Goal: Information Seeking & Learning: Find specific page/section

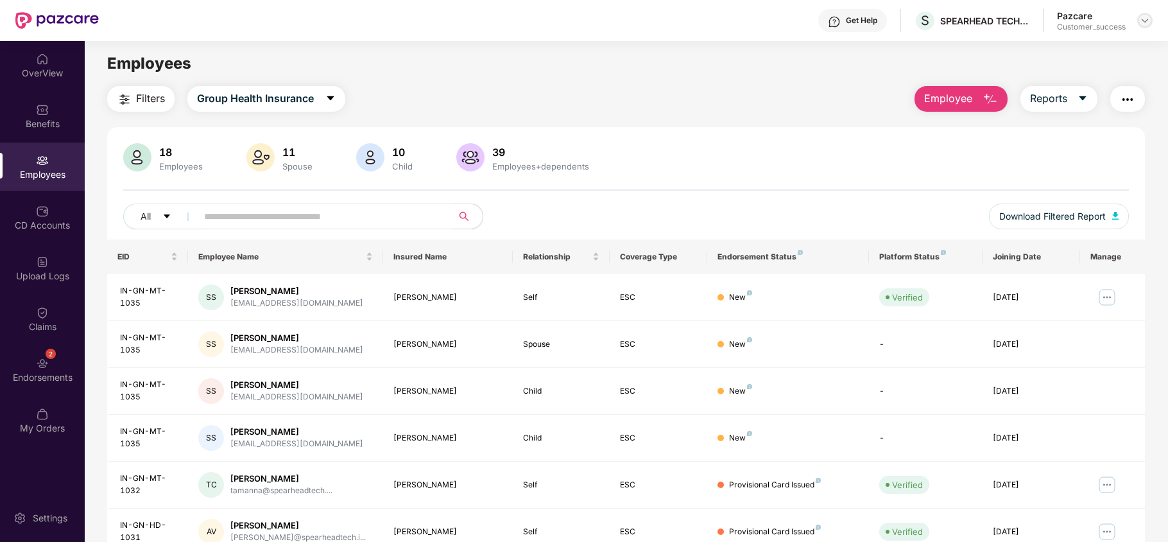
click at [883, 24] on img at bounding box center [1145, 20] width 10 height 10
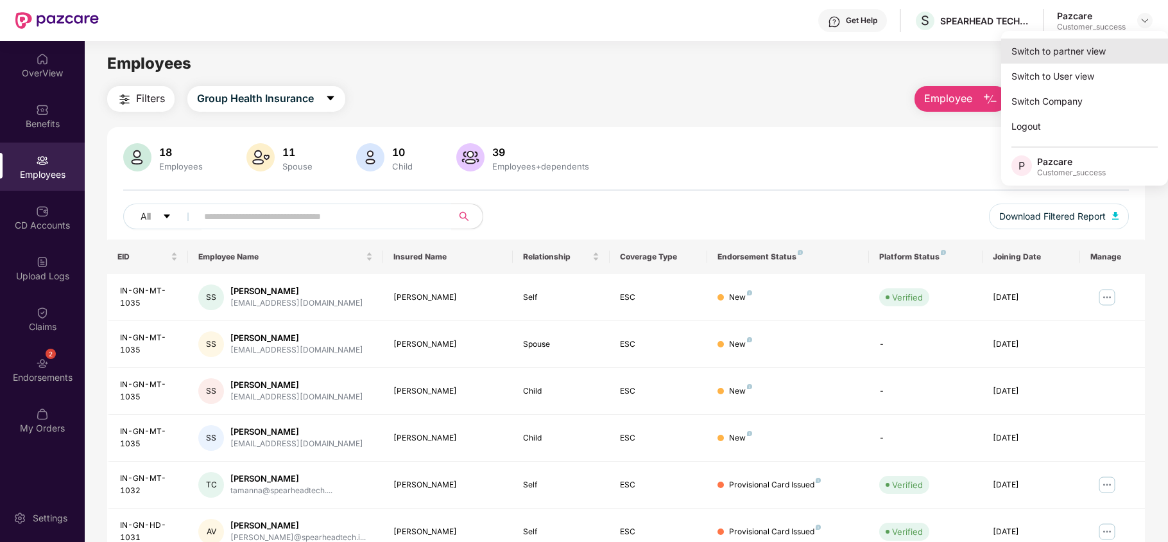
click at [883, 51] on div "Switch to partner view" at bounding box center [1084, 51] width 167 height 25
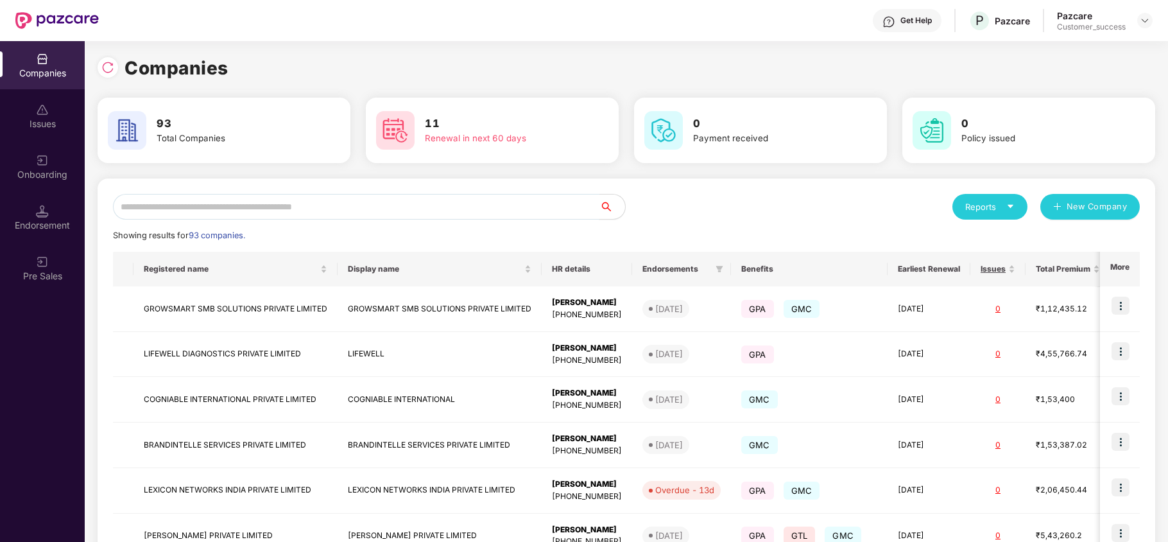
click at [408, 203] on input "text" at bounding box center [356, 207] width 486 height 26
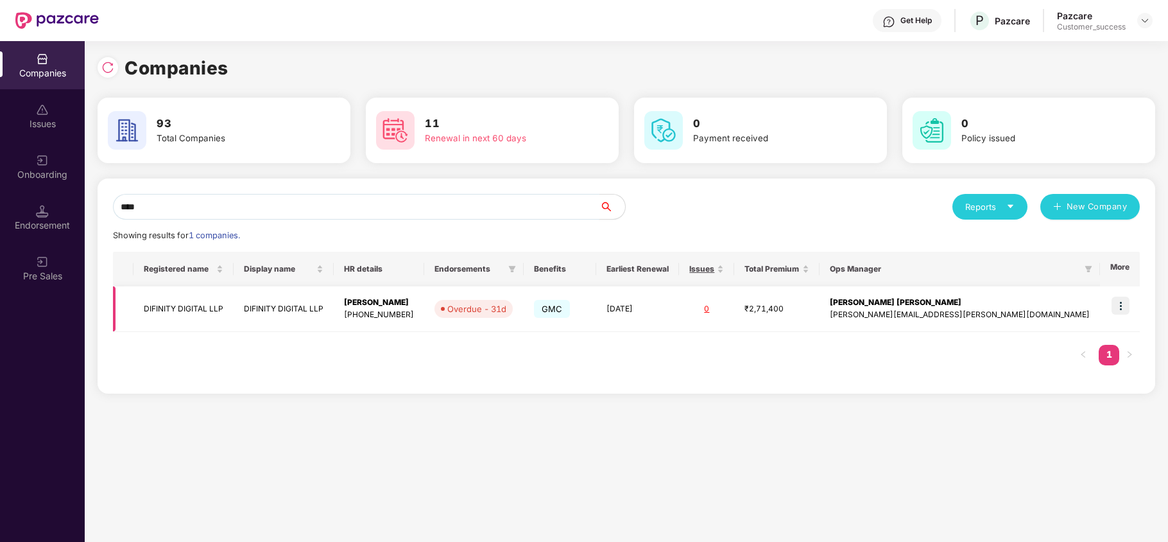
type input "****"
click at [883, 306] on img at bounding box center [1121, 306] width 18 height 18
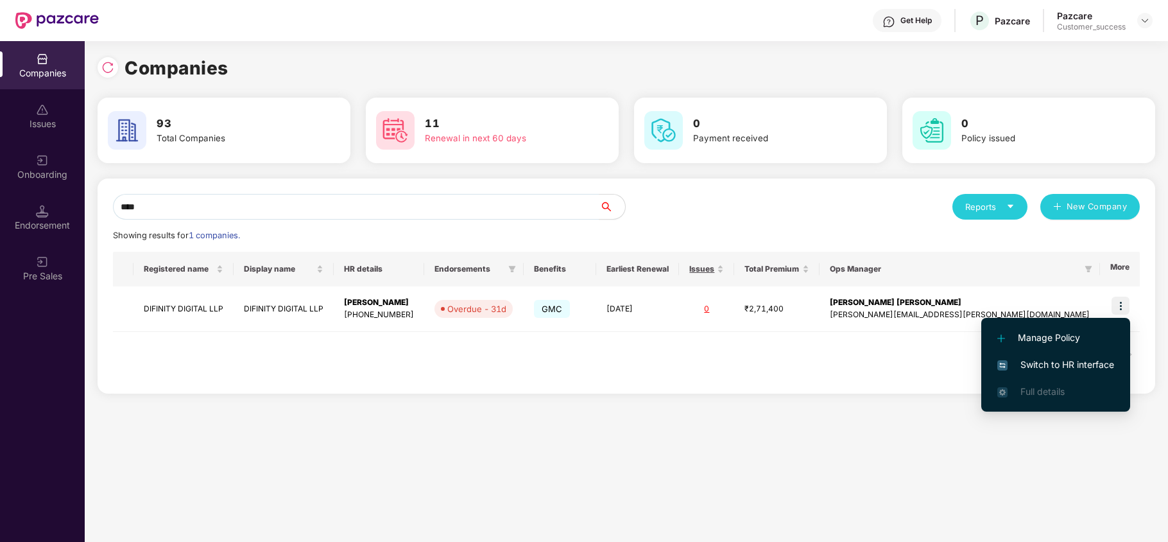
click at [883, 362] on span "Switch to HR interface" at bounding box center [1055, 364] width 117 height 14
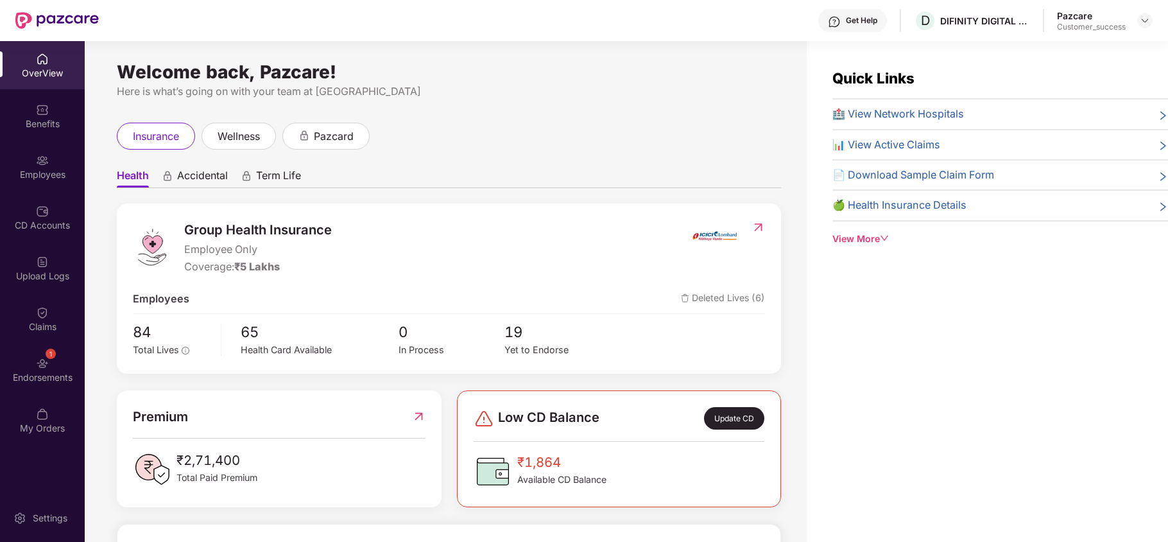
click at [40, 375] on div "Endorsements" at bounding box center [42, 377] width 85 height 13
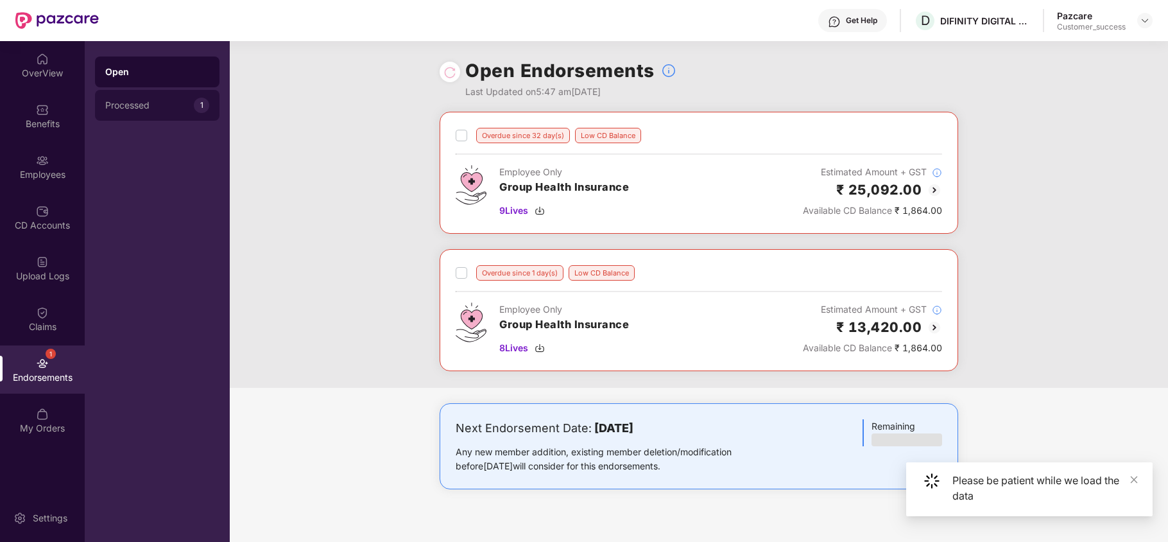
click at [133, 107] on div "Processed" at bounding box center [149, 105] width 89 height 10
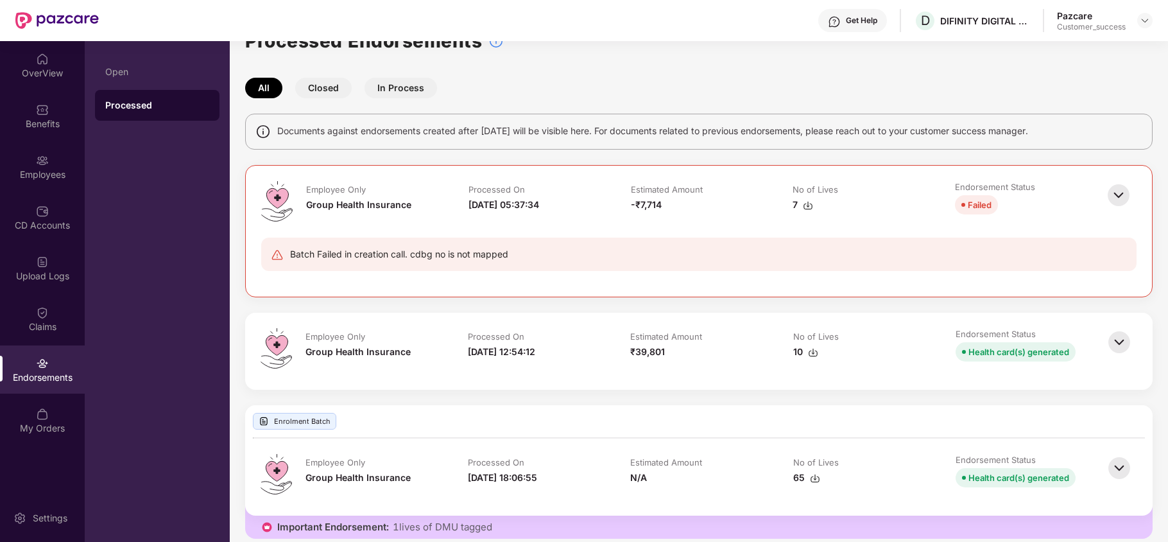
scroll to position [44, 0]
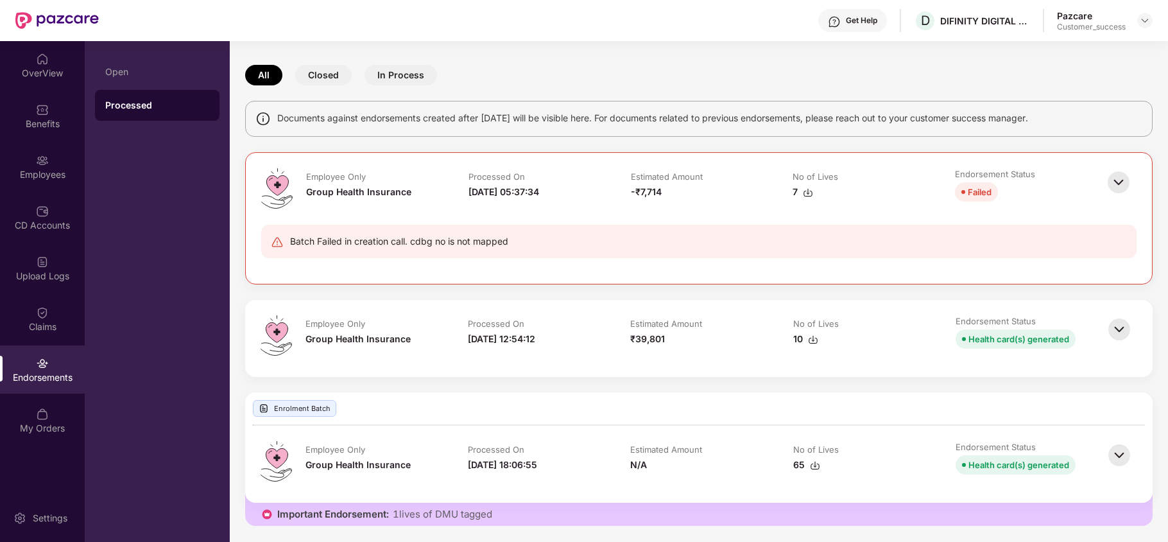
click at [883, 327] on img at bounding box center [1119, 329] width 28 height 28
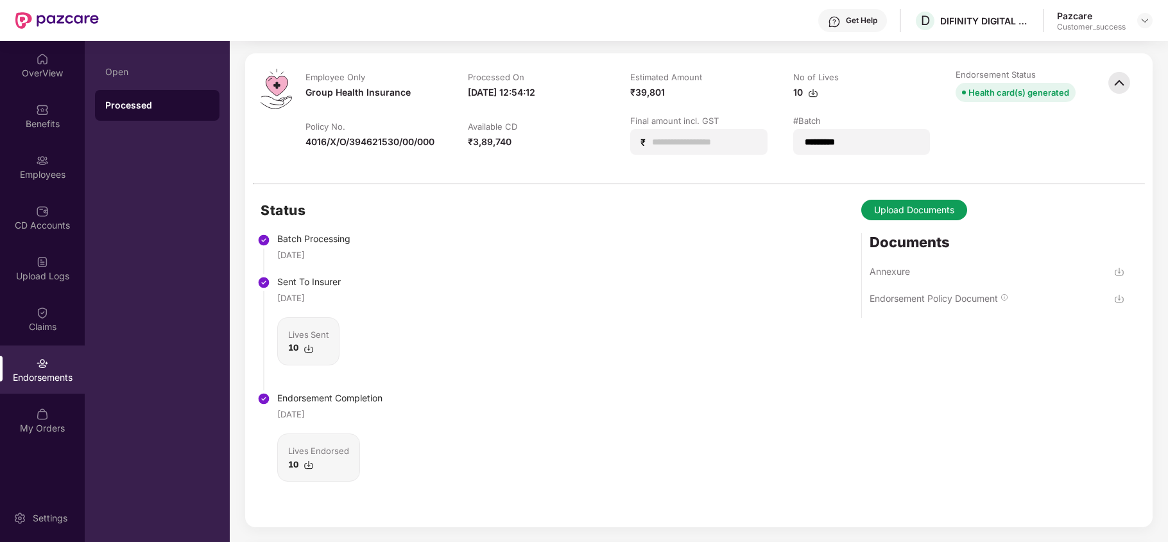
scroll to position [301, 0]
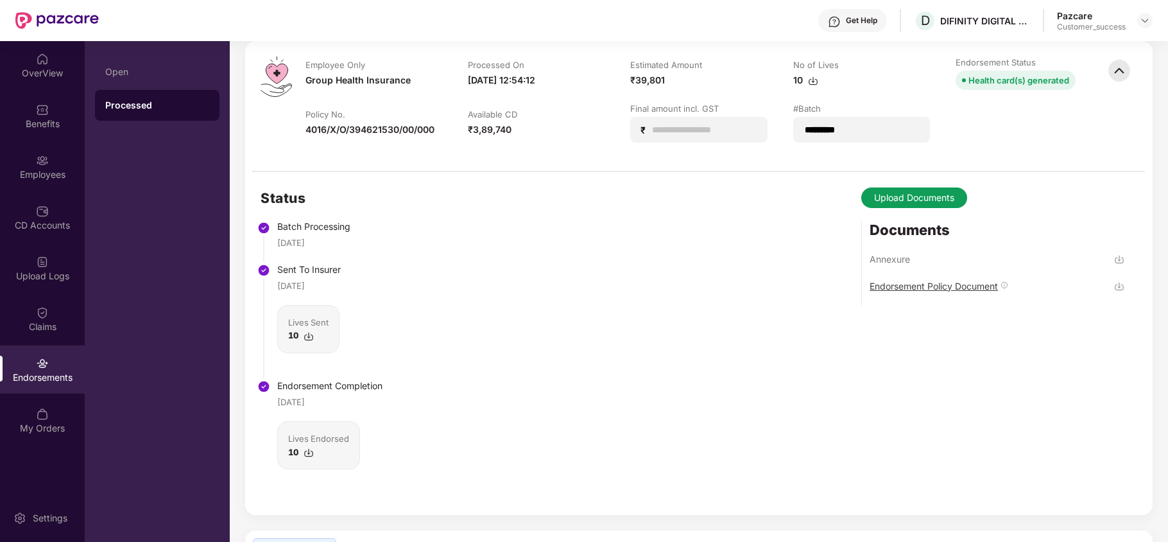
click at [883, 283] on div "Endorsement Policy Document" at bounding box center [934, 286] width 128 height 12
click at [883, 257] on img at bounding box center [1119, 259] width 10 height 10
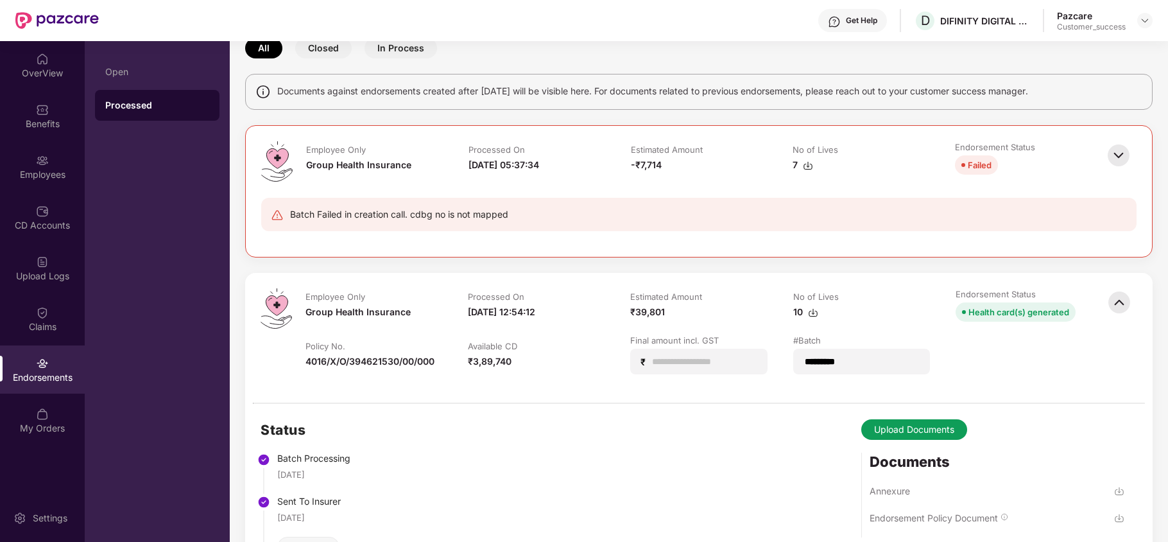
scroll to position [0, 0]
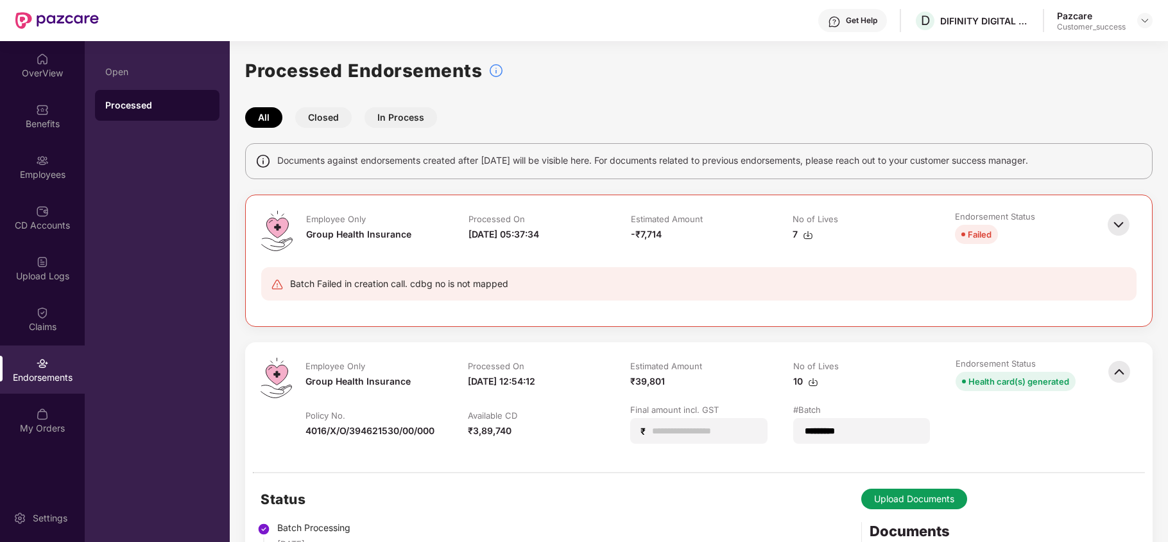
click at [883, 37] on div "Get Help D DIFINITY DIGITAL LLP Pazcare Customer_success" at bounding box center [626, 20] width 1054 height 41
click at [883, 39] on div "DIFINITY DIGITAL LLP" at bounding box center [960, 45] width 94 height 21
copy div "DIFINITY DIGITAL LLP"
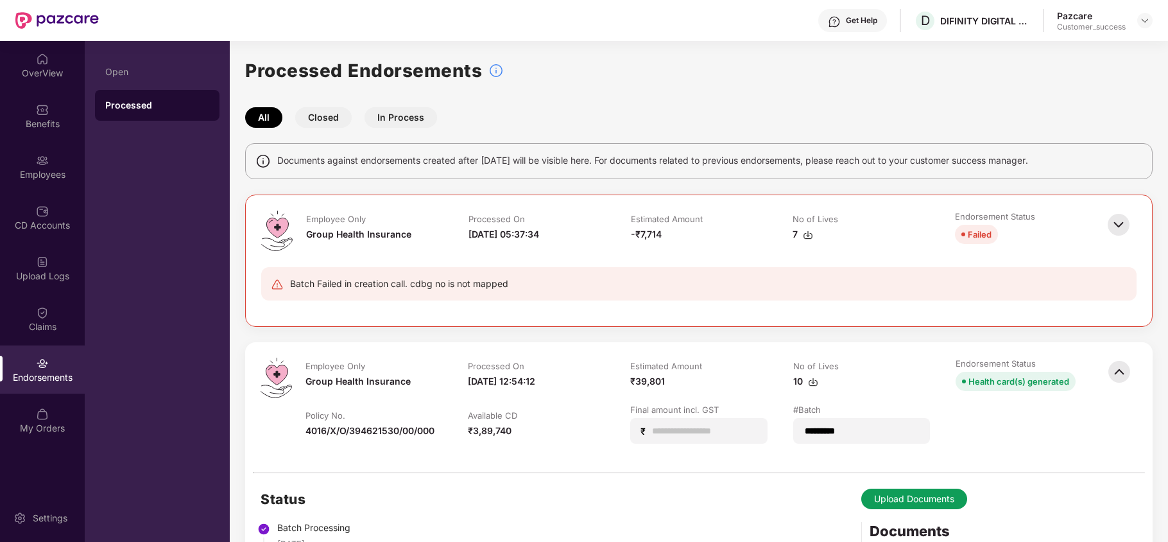
click at [883, 224] on img at bounding box center [1119, 225] width 28 height 28
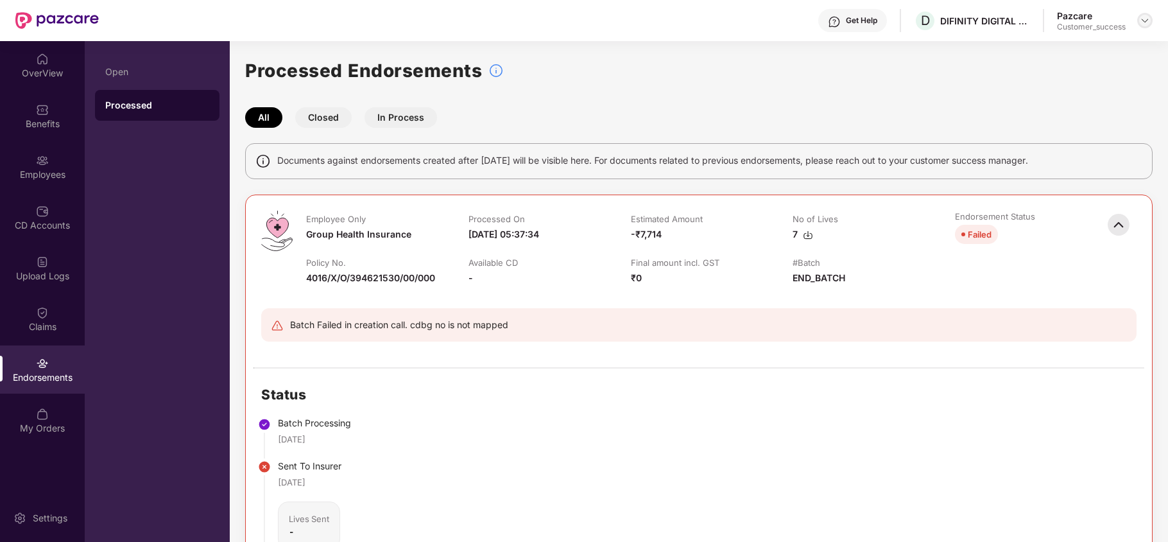
click at [883, 19] on div at bounding box center [1144, 20] width 15 height 15
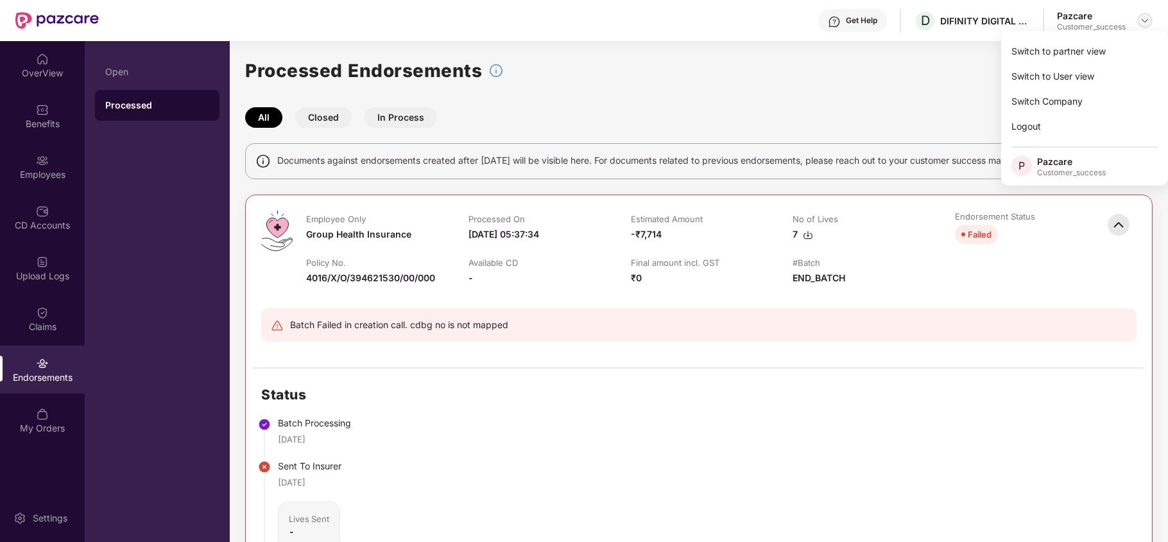
click at [883, 19] on img at bounding box center [1145, 20] width 10 height 10
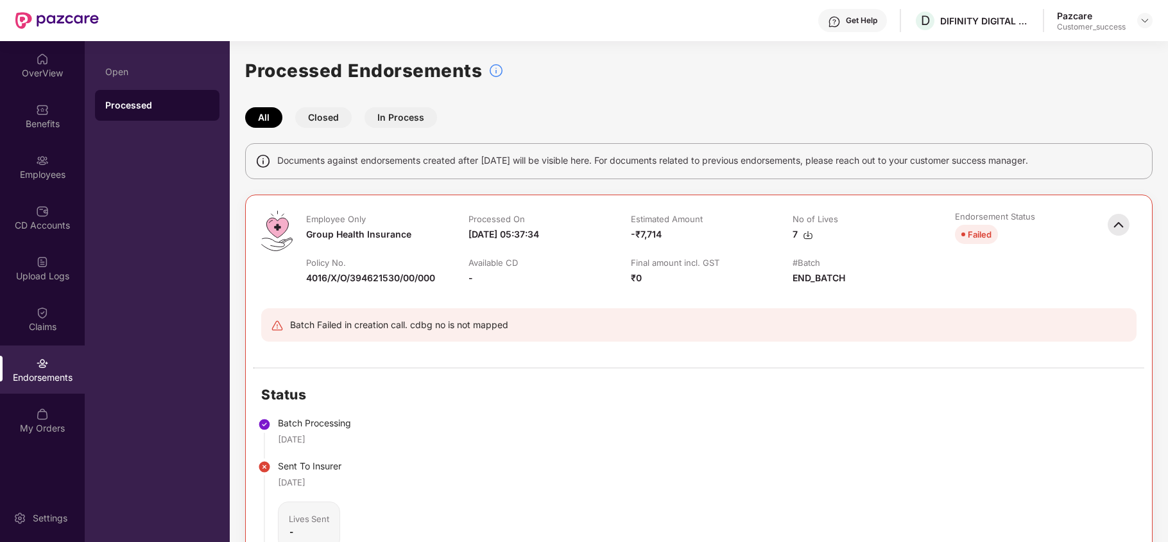
click at [883, 49] on main "Processed Endorsements All Closed In Process Documents against endorsements cre…" at bounding box center [699, 291] width 938 height 501
click at [883, 21] on img at bounding box center [1145, 20] width 10 height 10
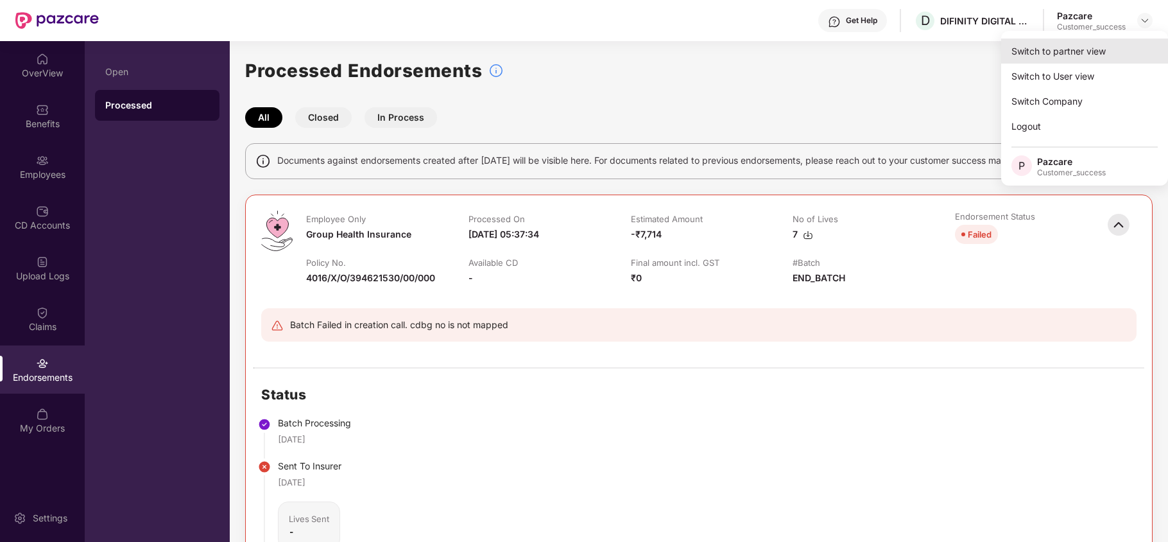
click at [883, 49] on div "Switch to partner view" at bounding box center [1084, 51] width 167 height 25
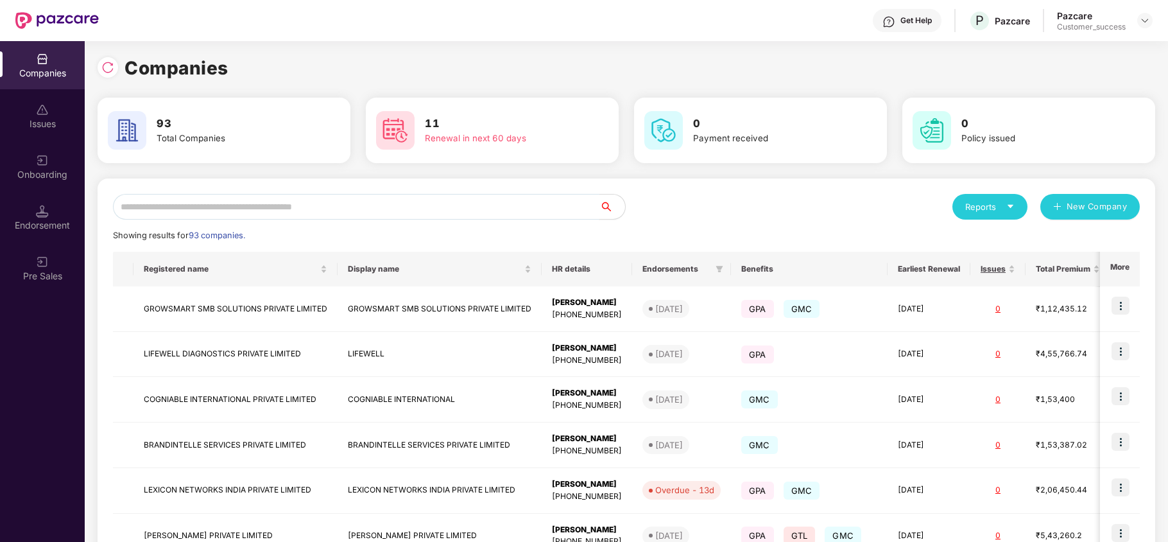
click at [451, 211] on input "text" at bounding box center [356, 207] width 486 height 26
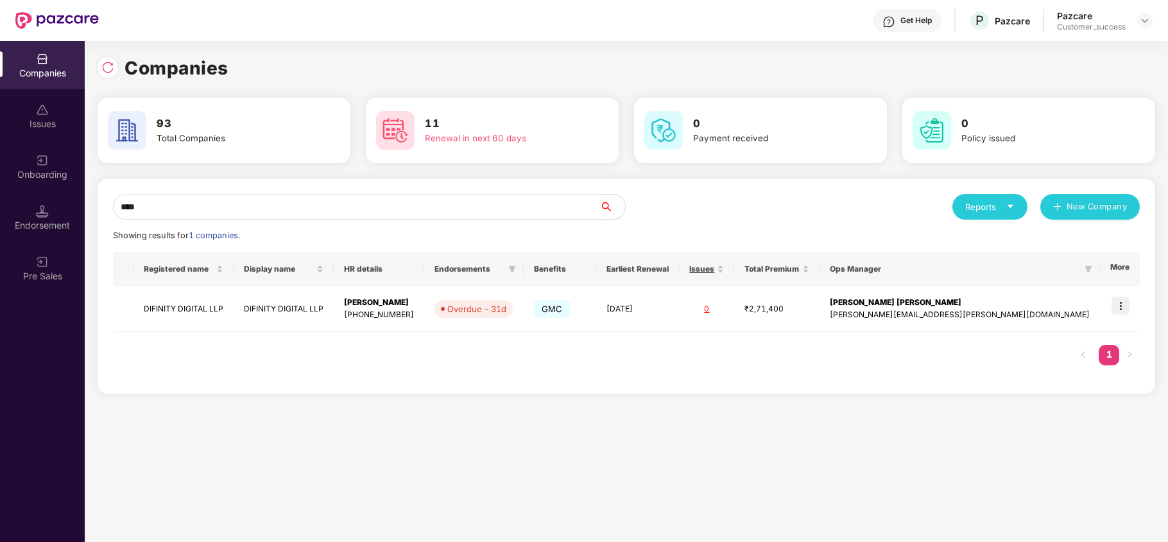
type input "****"
click at [200, 306] on td "DIFINITY DIGITAL LLP" at bounding box center [183, 309] width 100 height 46
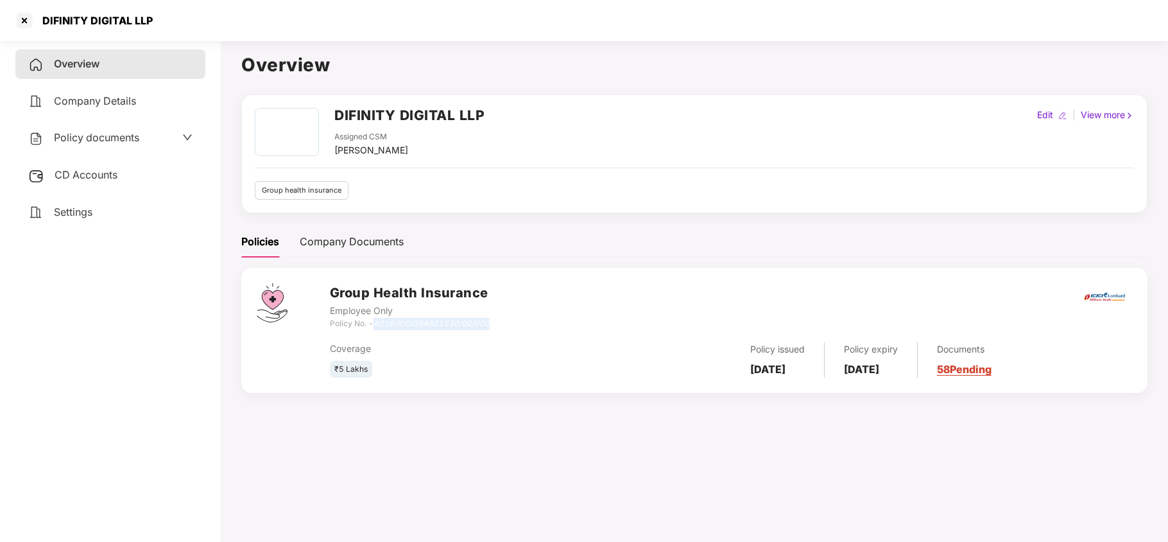
drag, startPoint x: 376, startPoint y: 323, endPoint x: 490, endPoint y: 325, distance: 114.2
click at [490, 325] on div "Group Health Insurance Employee Only Policy No. - 4016/X/O/394621530/00/000" at bounding box center [731, 306] width 802 height 46
copy icon "4016/X/O/394621530/00/000"
click at [18, 14] on div at bounding box center [24, 20] width 21 height 21
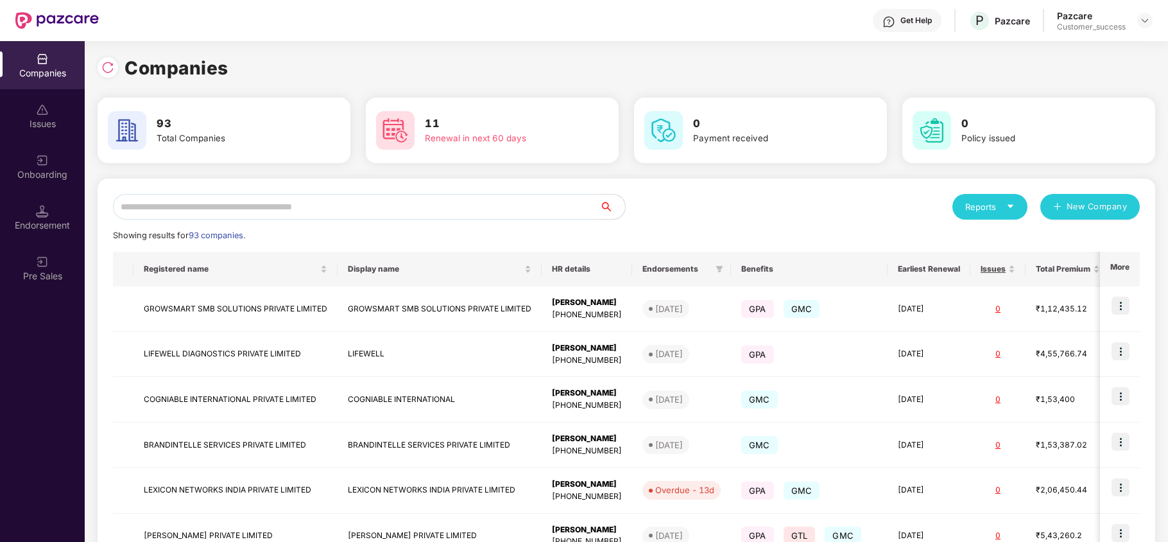
click at [311, 207] on input "text" at bounding box center [356, 207] width 486 height 26
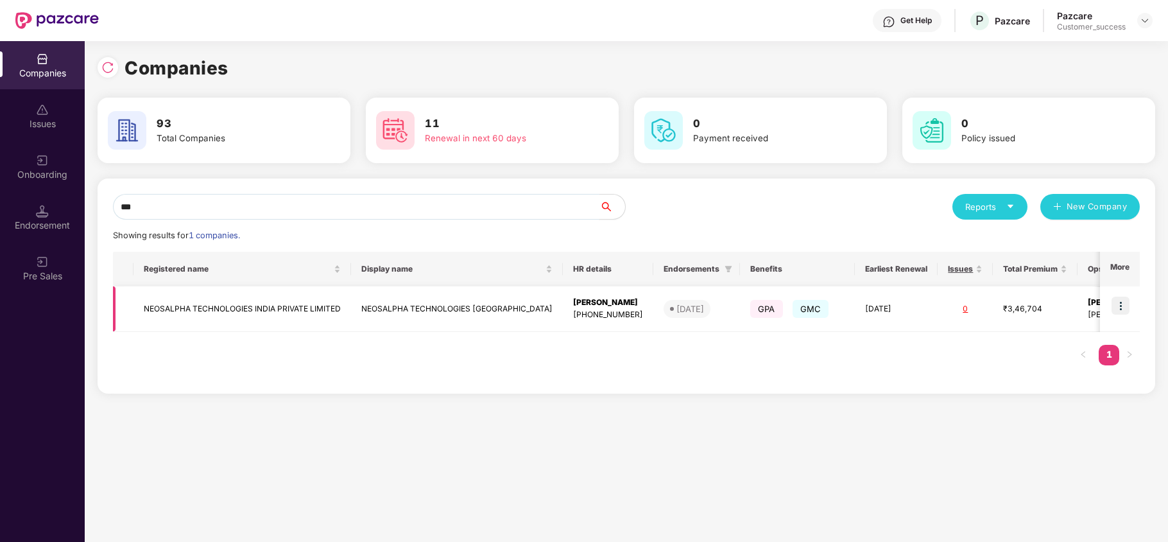
type input "***"
click at [883, 309] on img at bounding box center [1121, 306] width 18 height 18
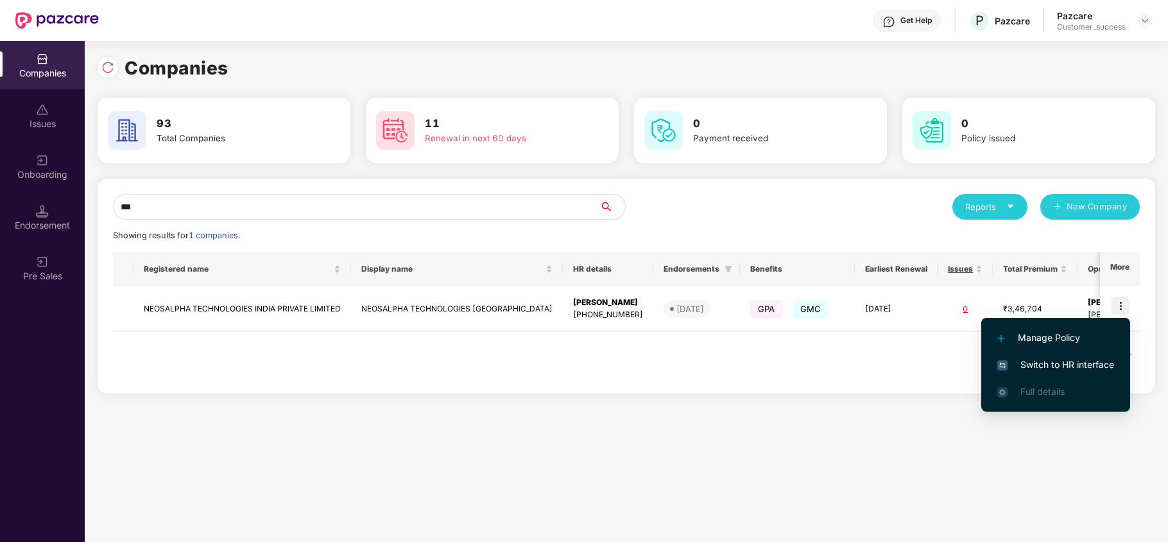
click at [883, 361] on span "Switch to HR interface" at bounding box center [1055, 364] width 117 height 14
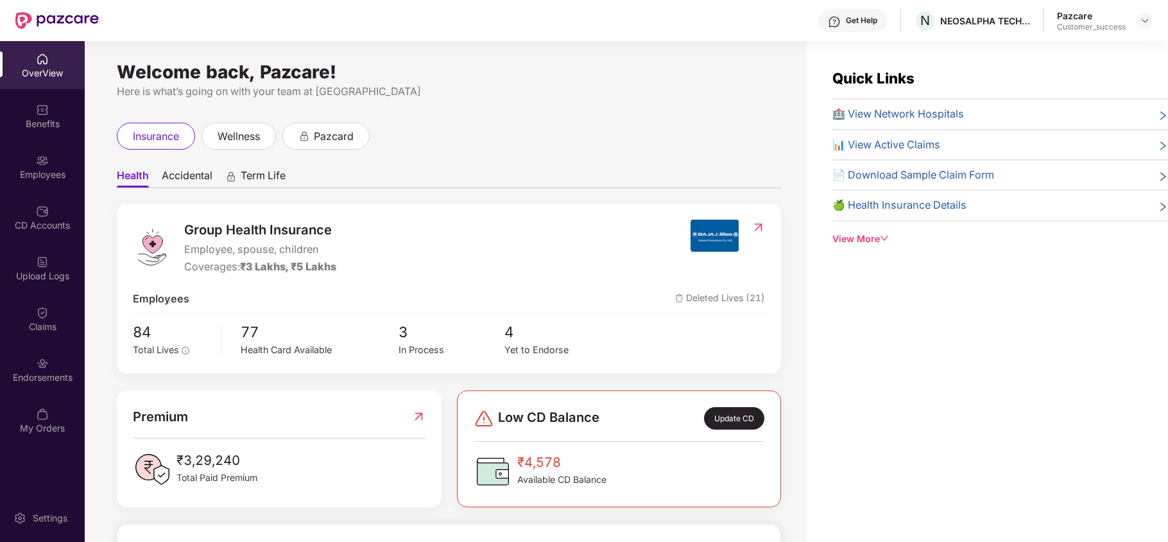
click at [53, 181] on div "Employees" at bounding box center [42, 166] width 85 height 48
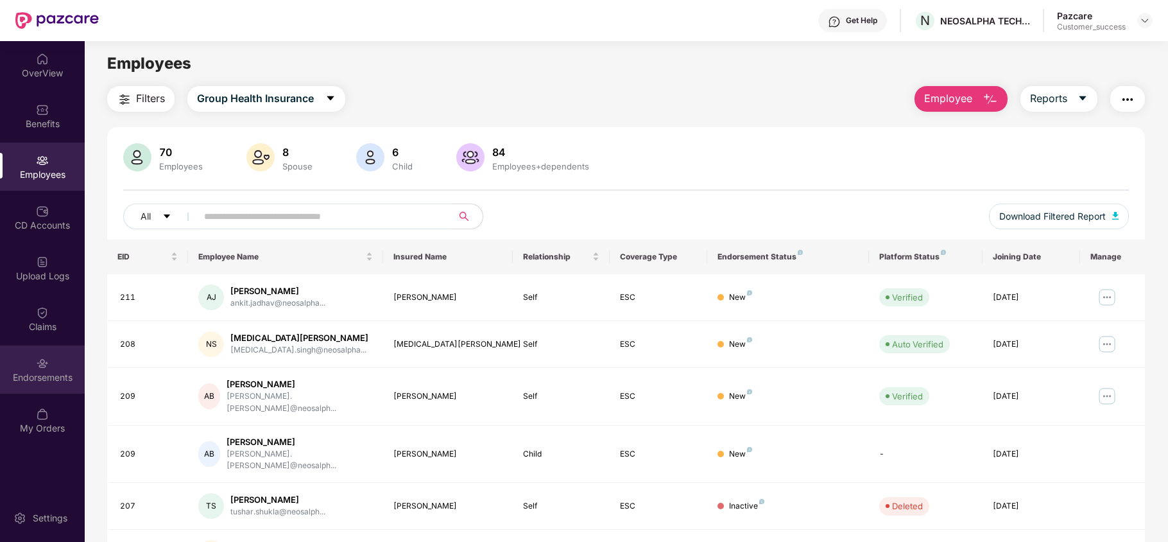
click at [17, 355] on div "Endorsements" at bounding box center [42, 369] width 85 height 48
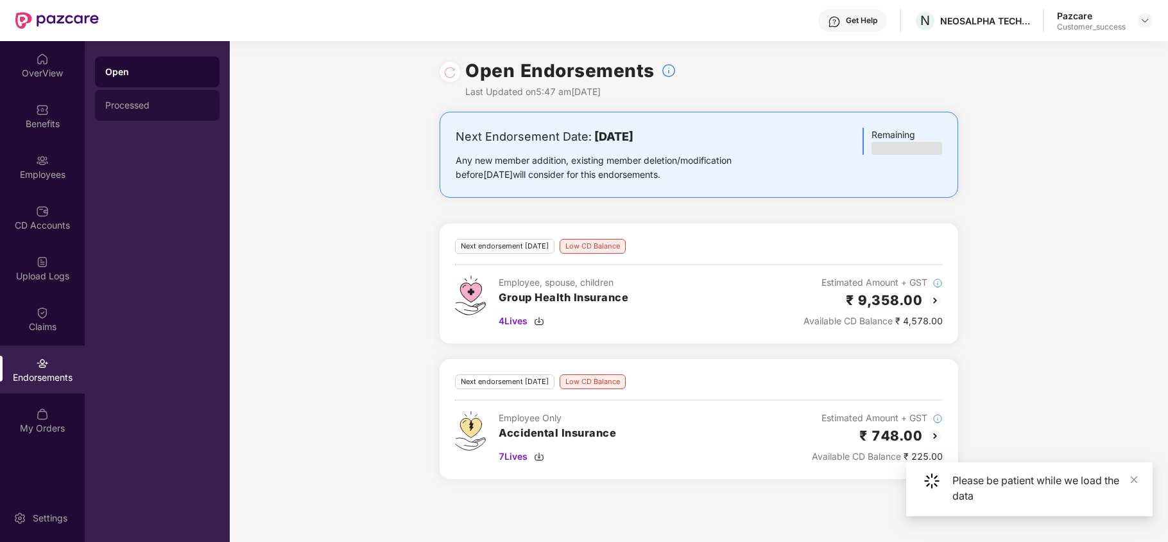
click at [119, 98] on div "Processed" at bounding box center [157, 105] width 125 height 31
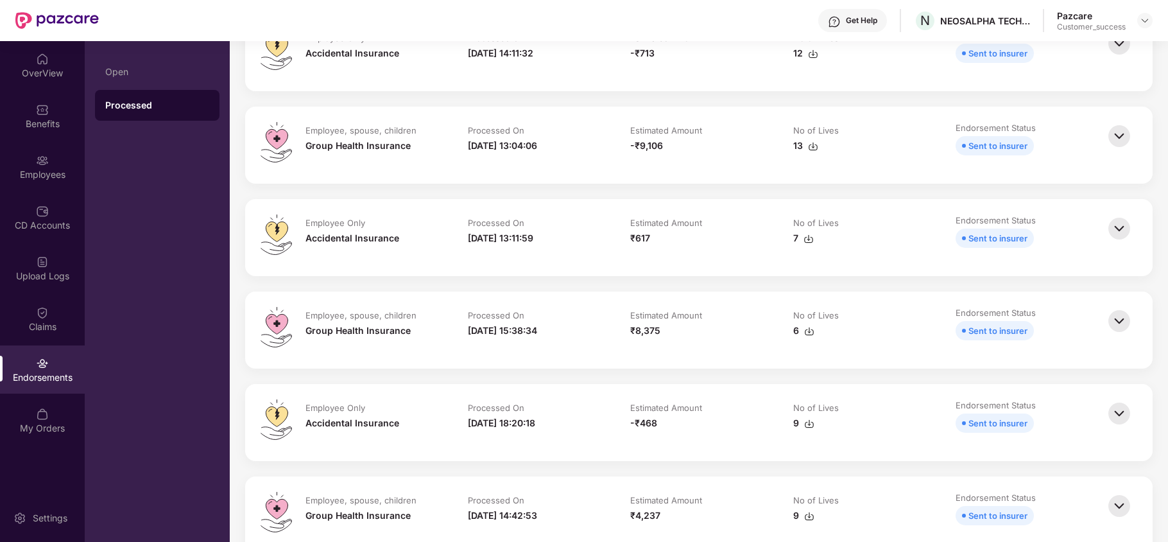
scroll to position [342, 0]
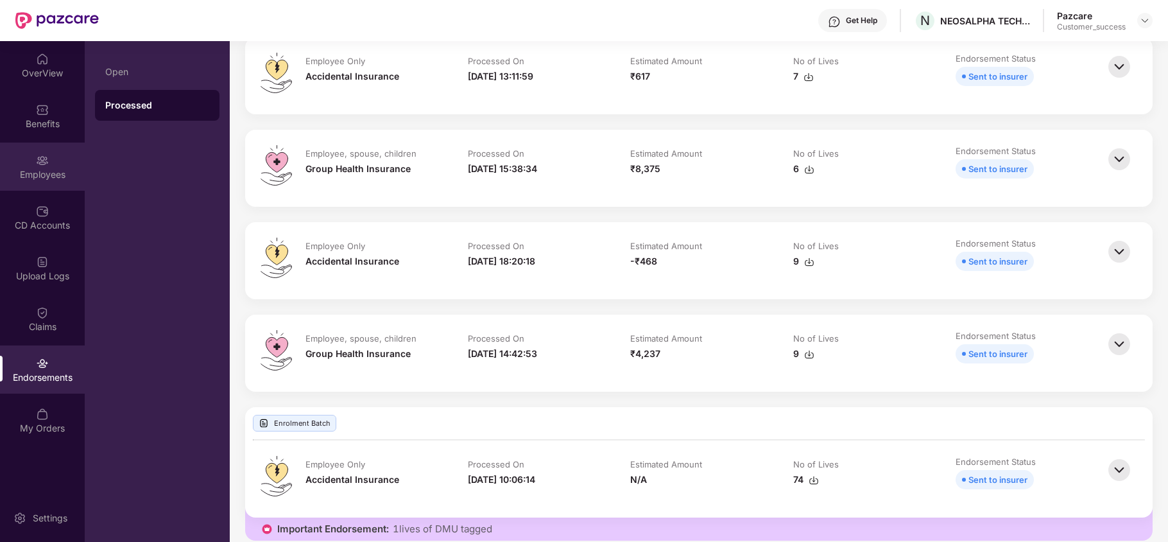
click at [80, 178] on div "Employees" at bounding box center [42, 174] width 85 height 13
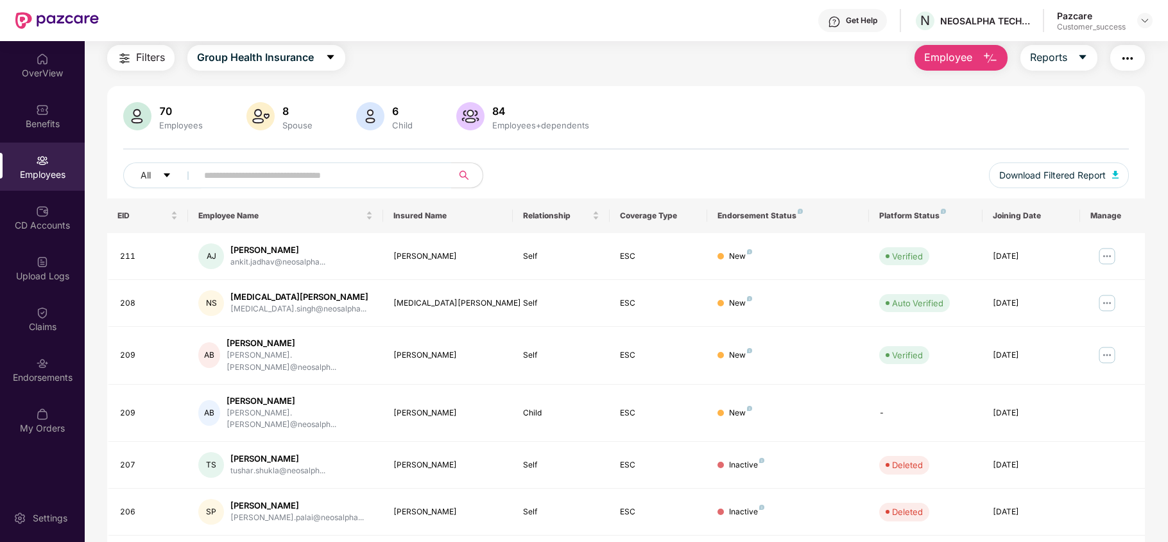
scroll to position [250, 0]
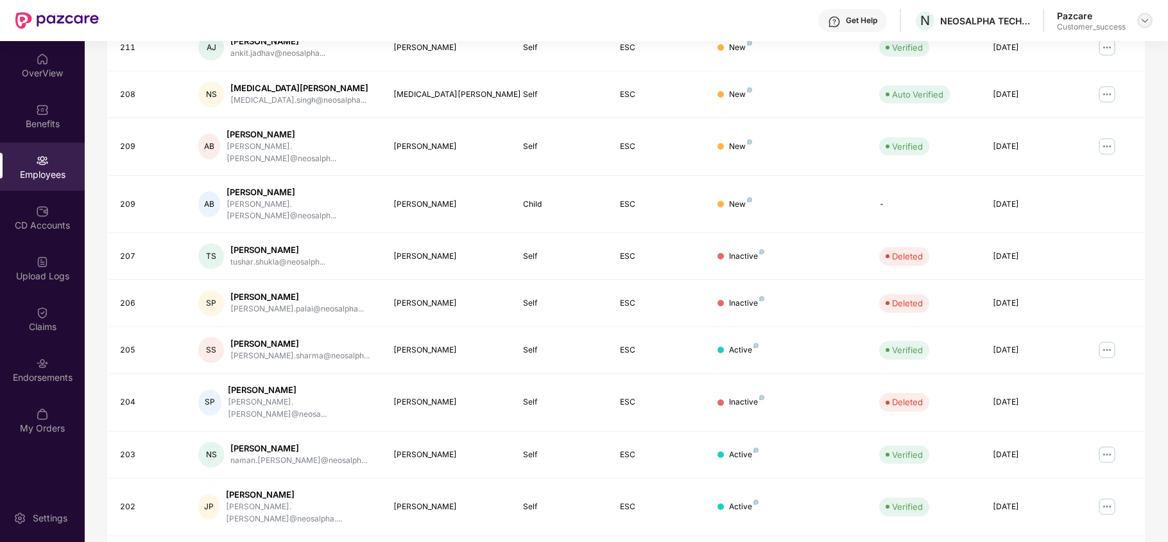
click at [883, 22] on img at bounding box center [1145, 20] width 10 height 10
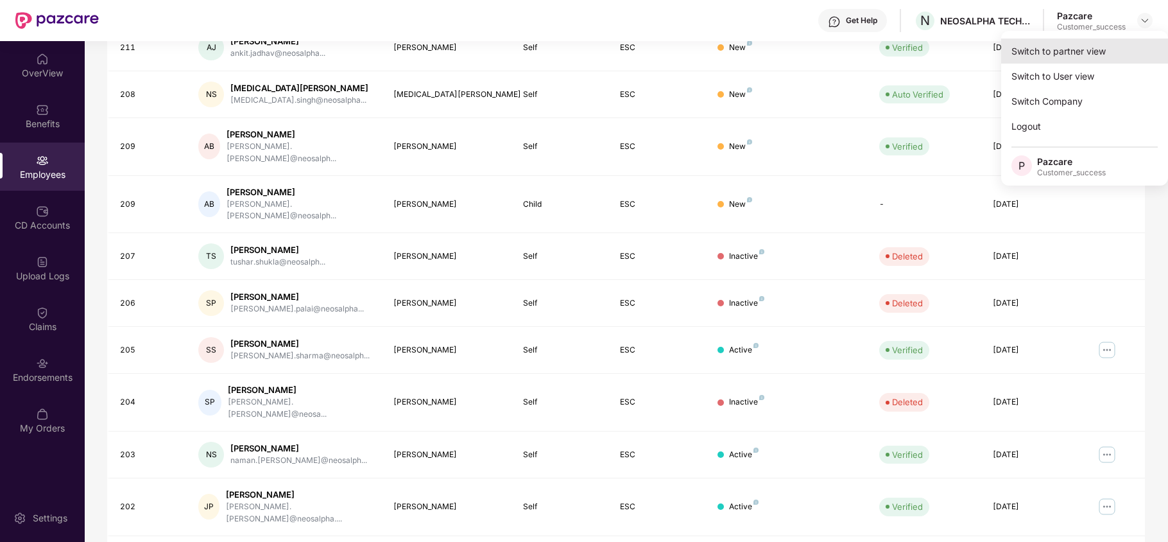
click at [883, 44] on div "Switch to partner view" at bounding box center [1084, 51] width 167 height 25
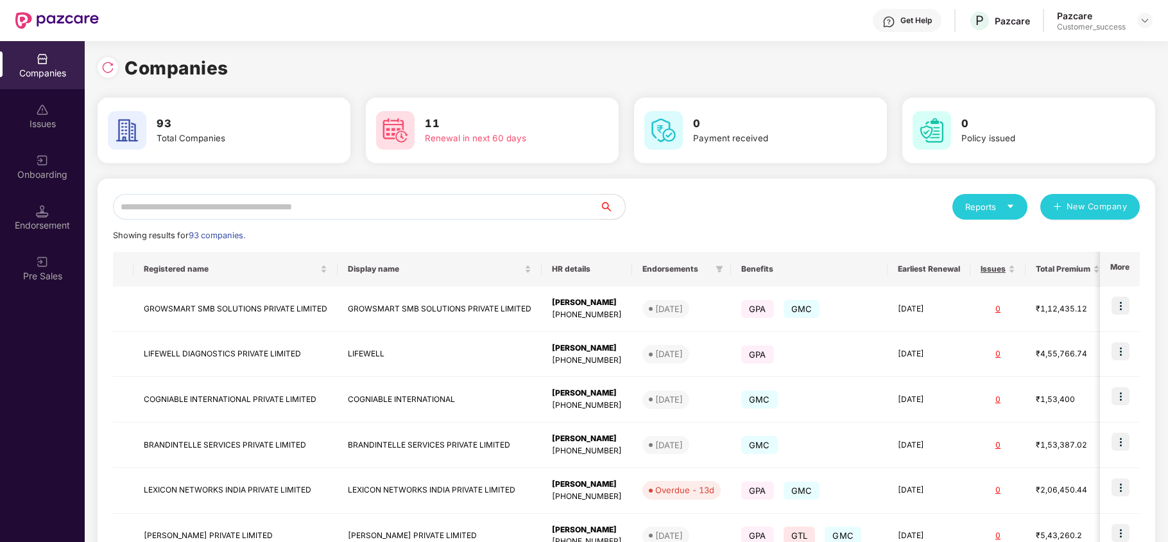
click at [422, 196] on input "text" at bounding box center [356, 207] width 486 height 26
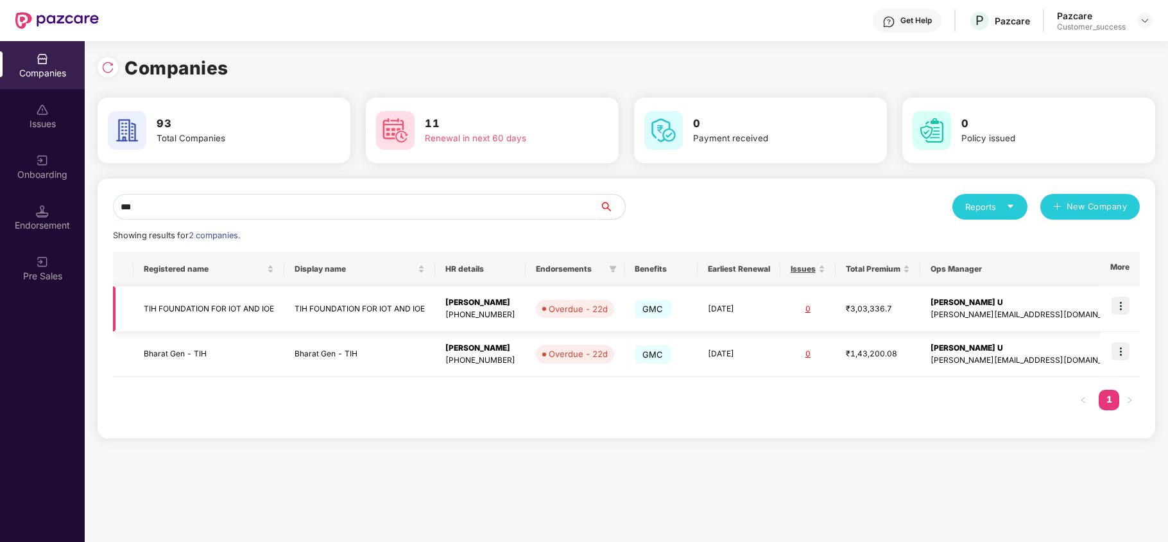
type input "***"
click at [883, 303] on img at bounding box center [1121, 306] width 18 height 18
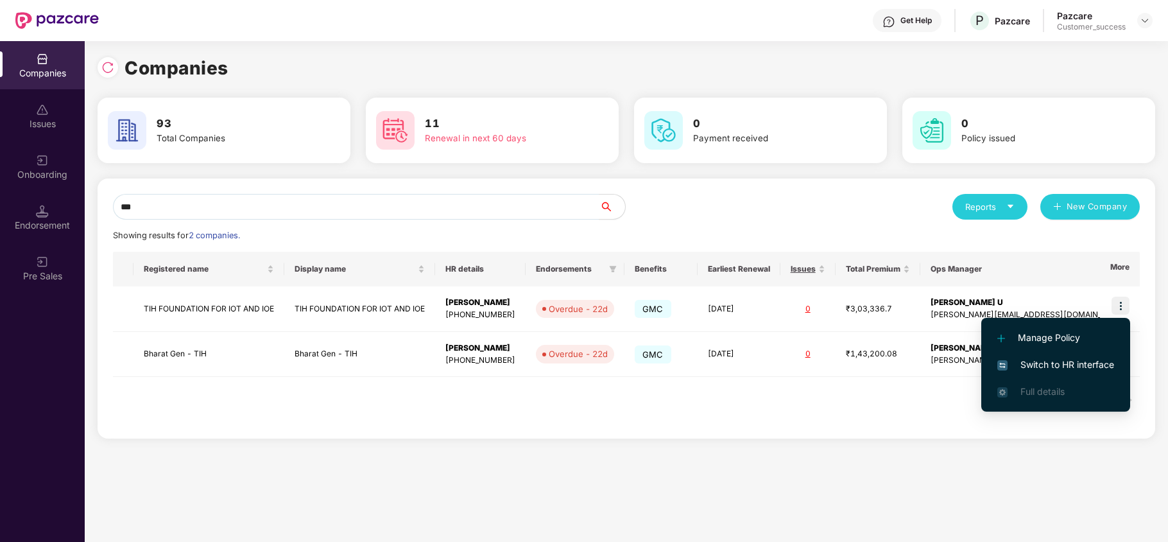
click at [883, 366] on span "Switch to HR interface" at bounding box center [1055, 364] width 117 height 14
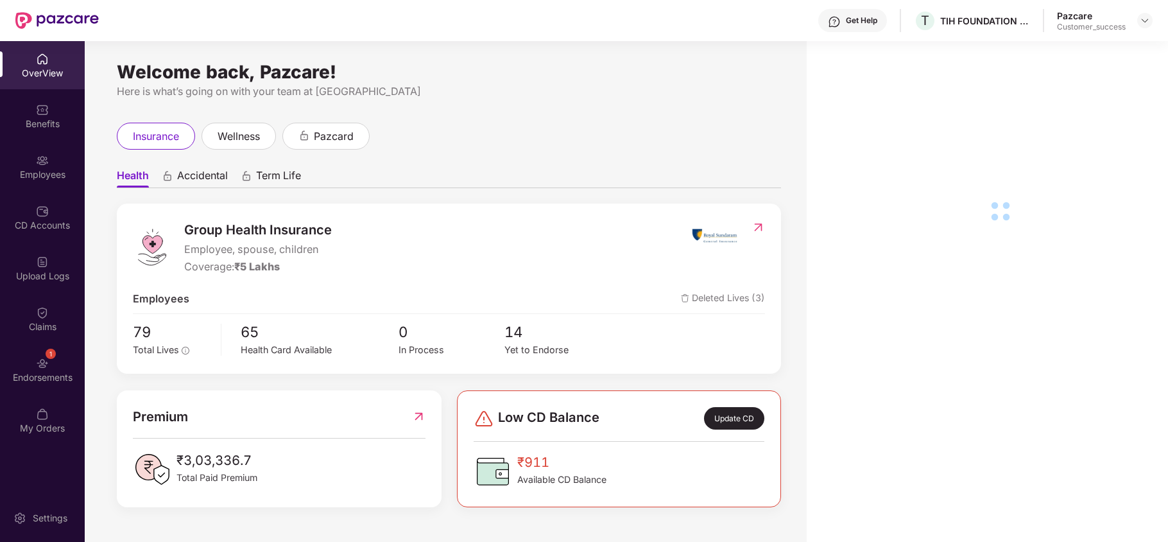
click at [40, 358] on img at bounding box center [42, 363] width 13 height 13
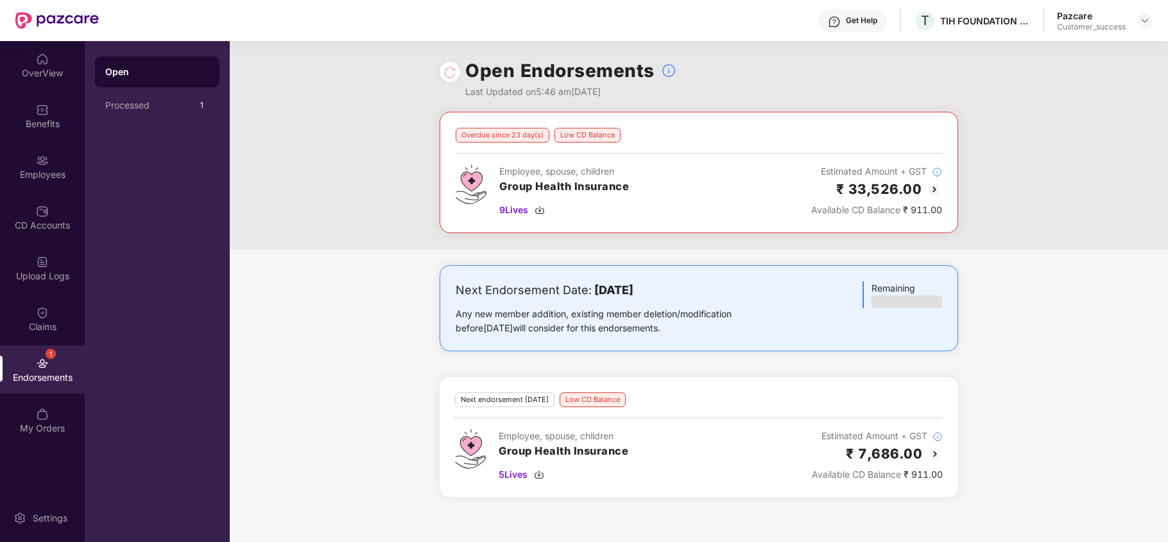
click at [883, 189] on img at bounding box center [934, 189] width 15 height 15
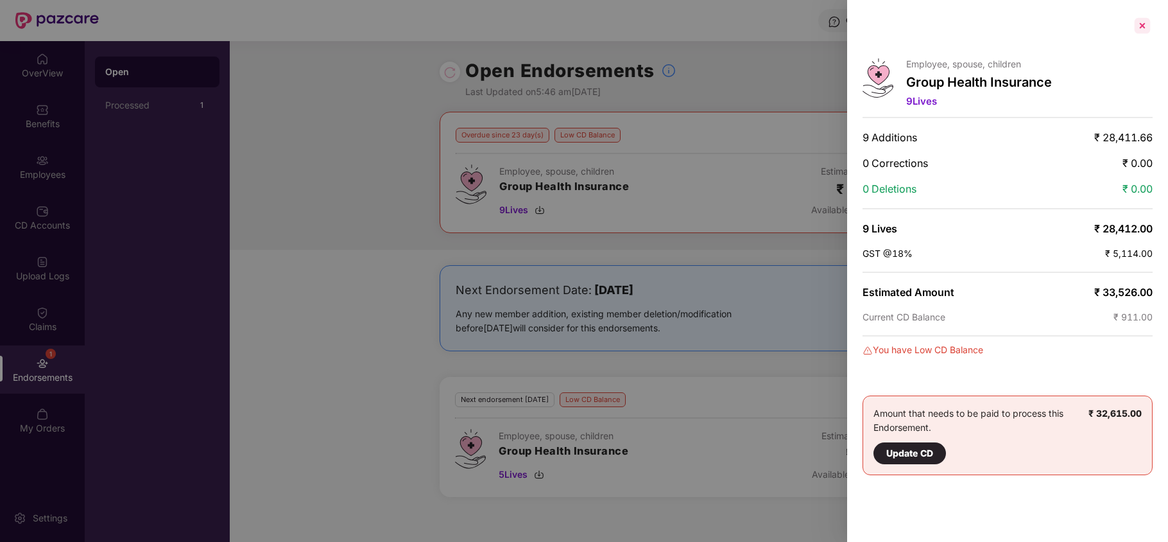
click at [883, 24] on div at bounding box center [1142, 25] width 21 height 21
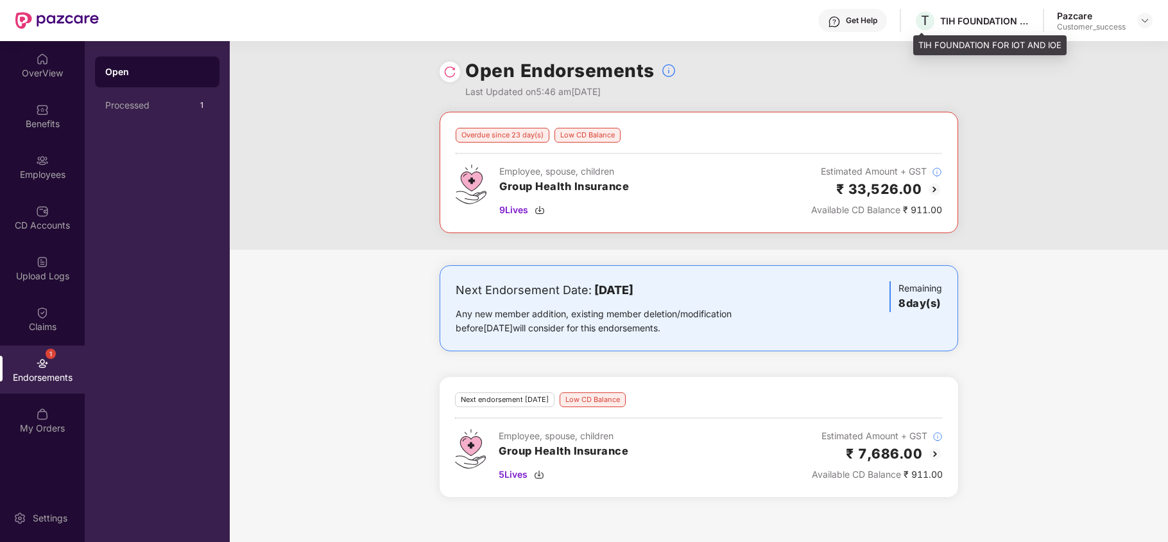
click at [883, 44] on div "TIH FOUNDATION FOR IOT AND IOE" at bounding box center [989, 45] width 153 height 21
copy div "TIH FOUNDATION FOR IOT AND IOE"
click at [883, 19] on img at bounding box center [1145, 20] width 10 height 10
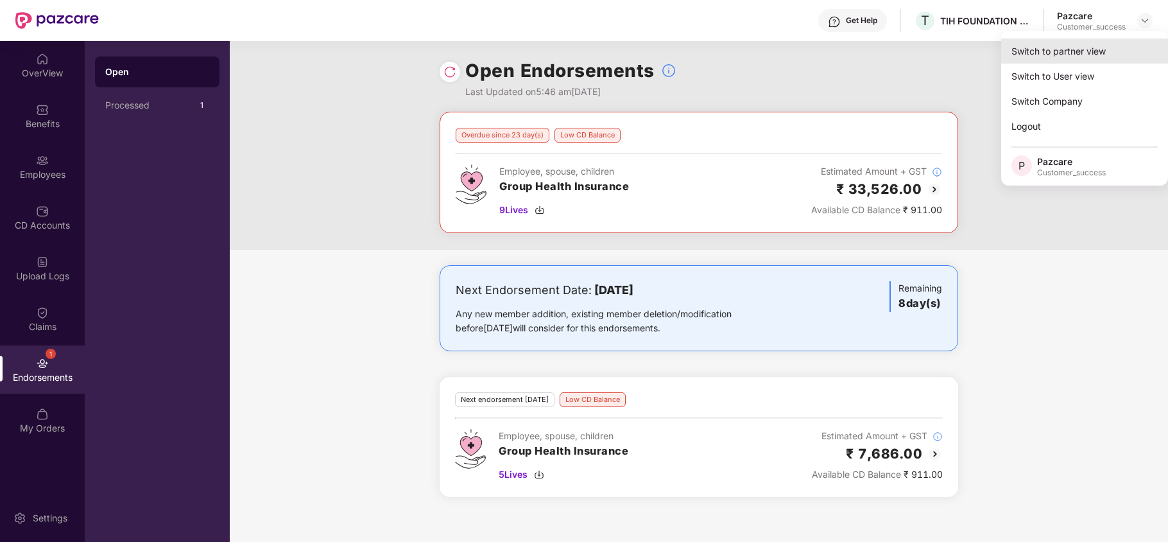
click at [883, 62] on div "Switch to partner view" at bounding box center [1084, 51] width 167 height 25
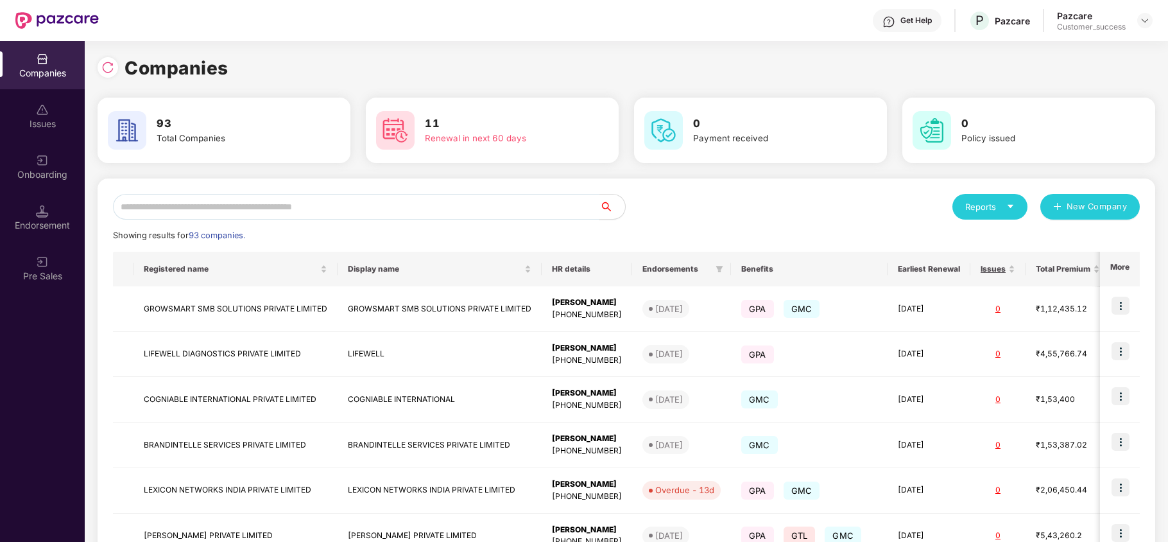
click at [421, 212] on input "text" at bounding box center [356, 207] width 486 height 26
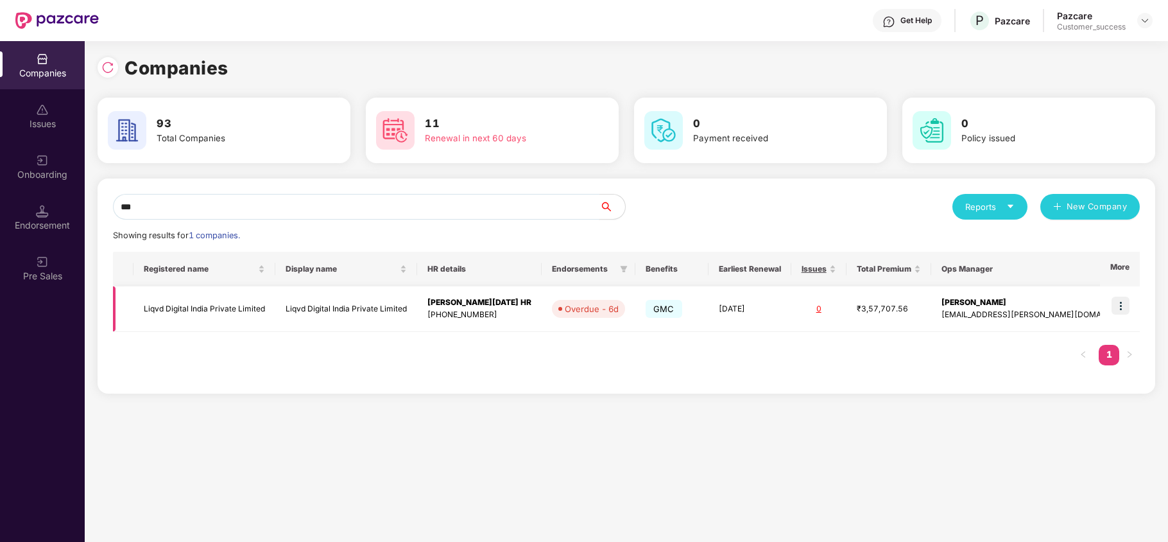
type input "***"
click at [883, 311] on img at bounding box center [1121, 306] width 18 height 18
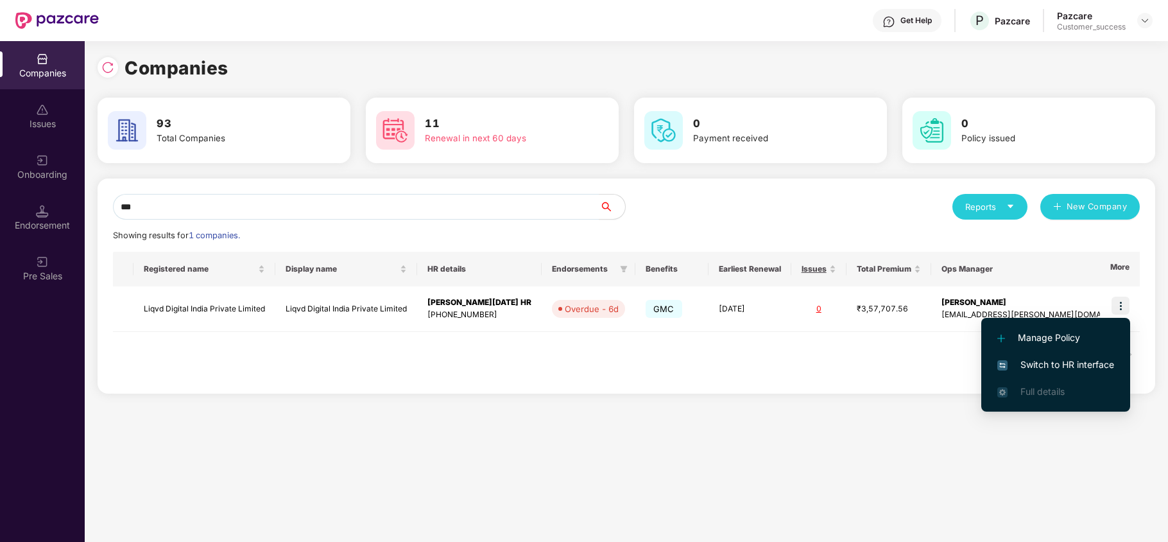
click at [883, 362] on span "Switch to HR interface" at bounding box center [1055, 364] width 117 height 14
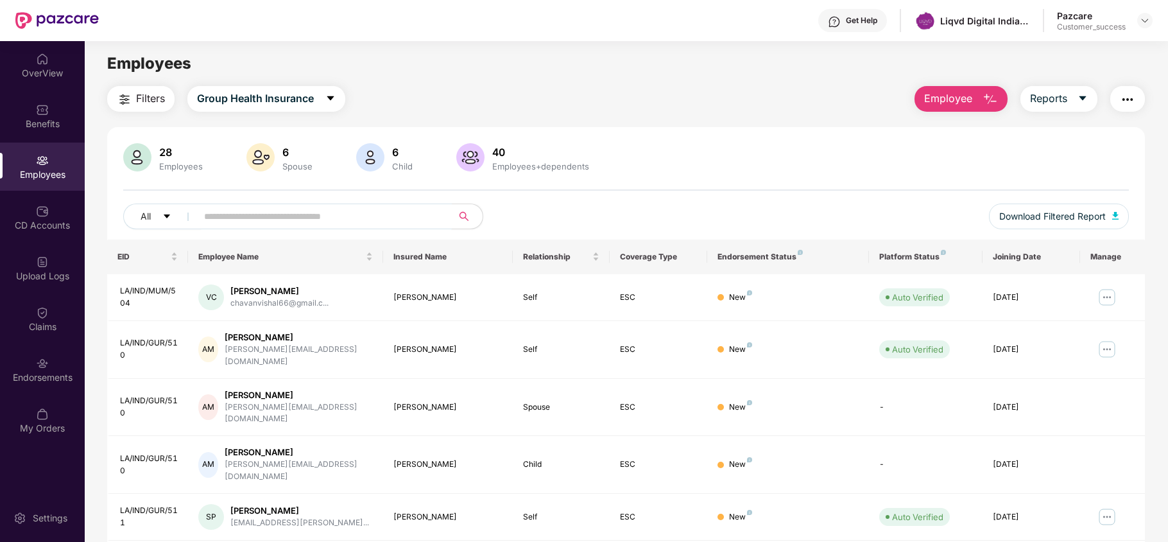
click at [325, 209] on input "text" at bounding box center [319, 216] width 230 height 19
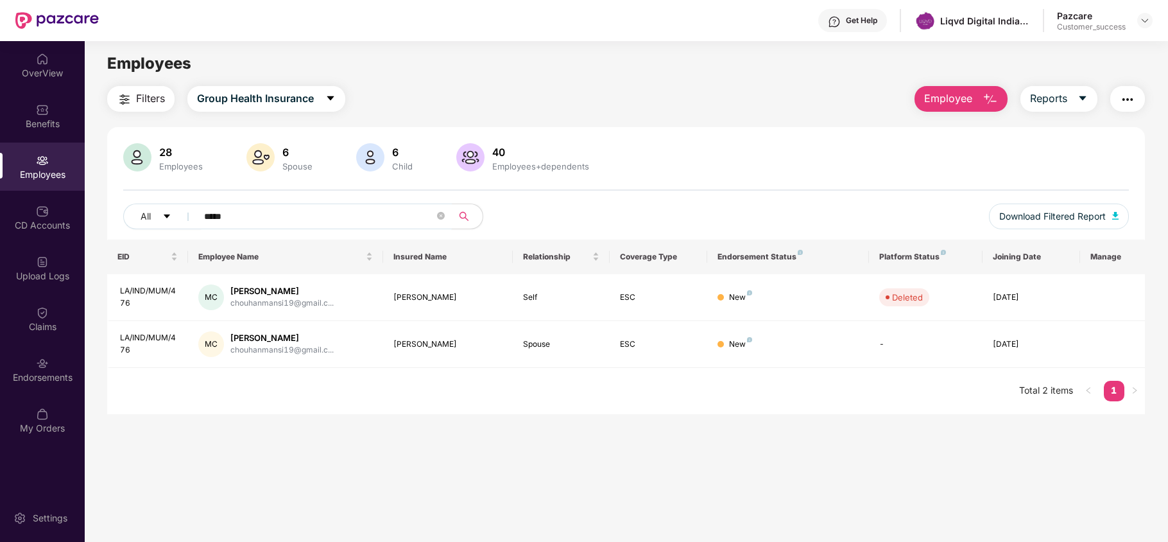
click at [259, 211] on input "*****" at bounding box center [319, 216] width 230 height 19
click at [259, 212] on input "*****" at bounding box center [319, 216] width 230 height 19
paste input "*********"
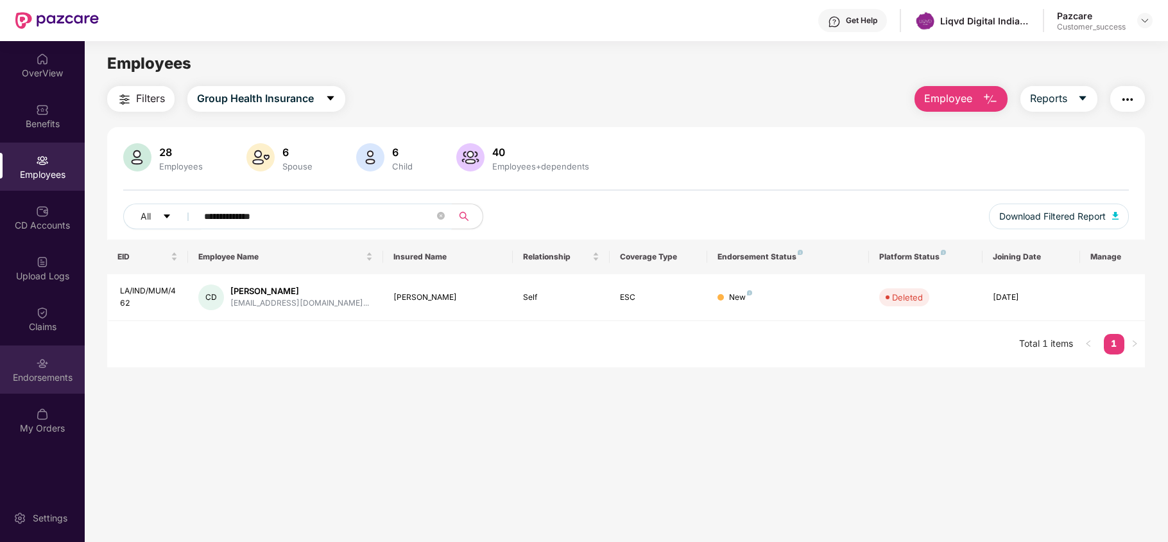
type input "**********"
click at [42, 374] on div "Endorsements" at bounding box center [42, 377] width 85 height 13
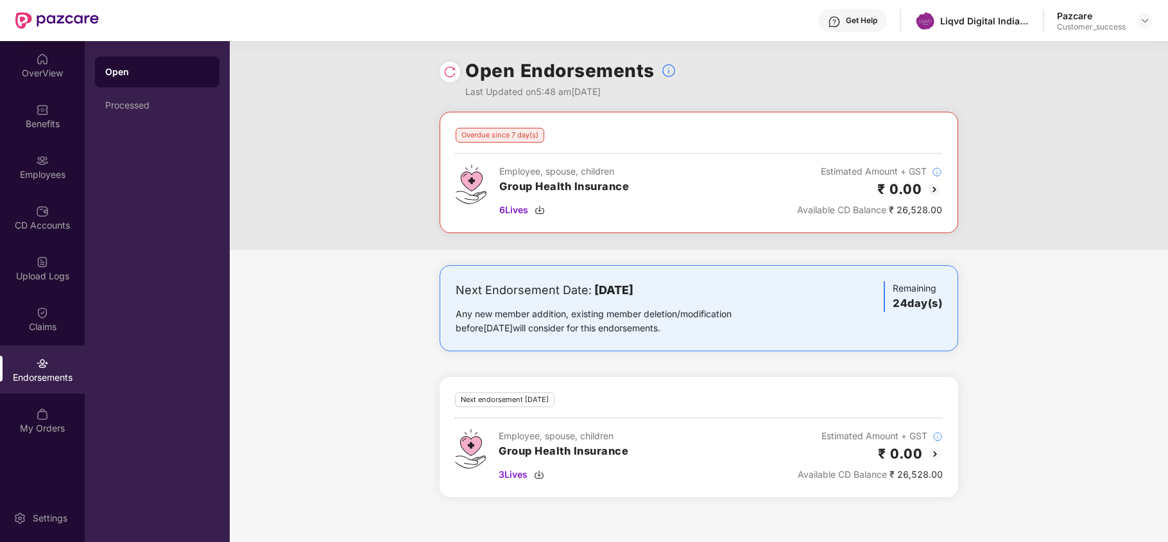
click at [883, 189] on img at bounding box center [934, 189] width 15 height 15
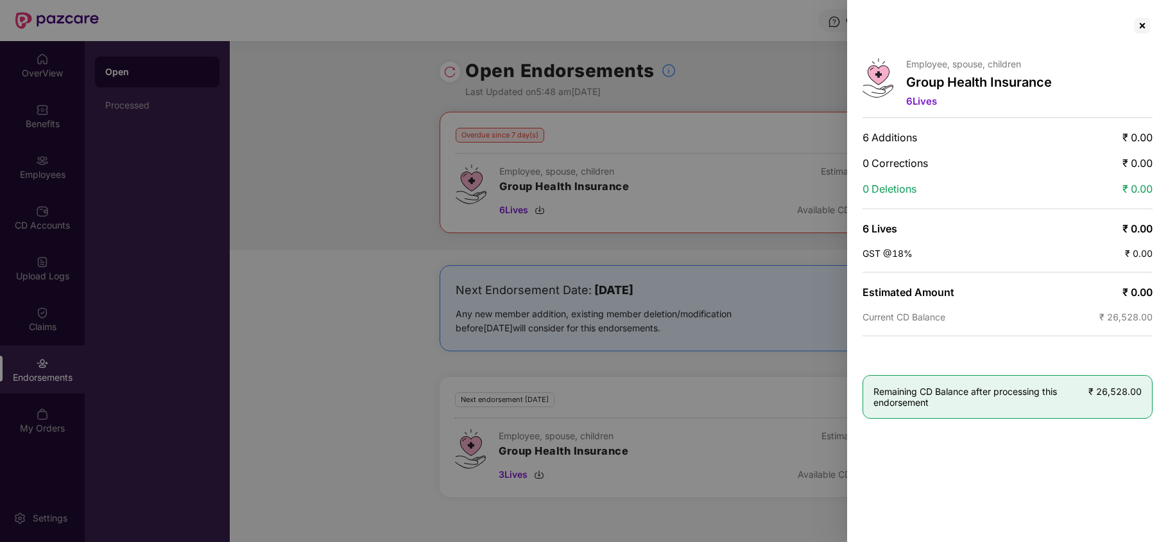
click at [728, 188] on div at bounding box center [584, 271] width 1168 height 542
click at [883, 26] on div at bounding box center [1142, 25] width 21 height 21
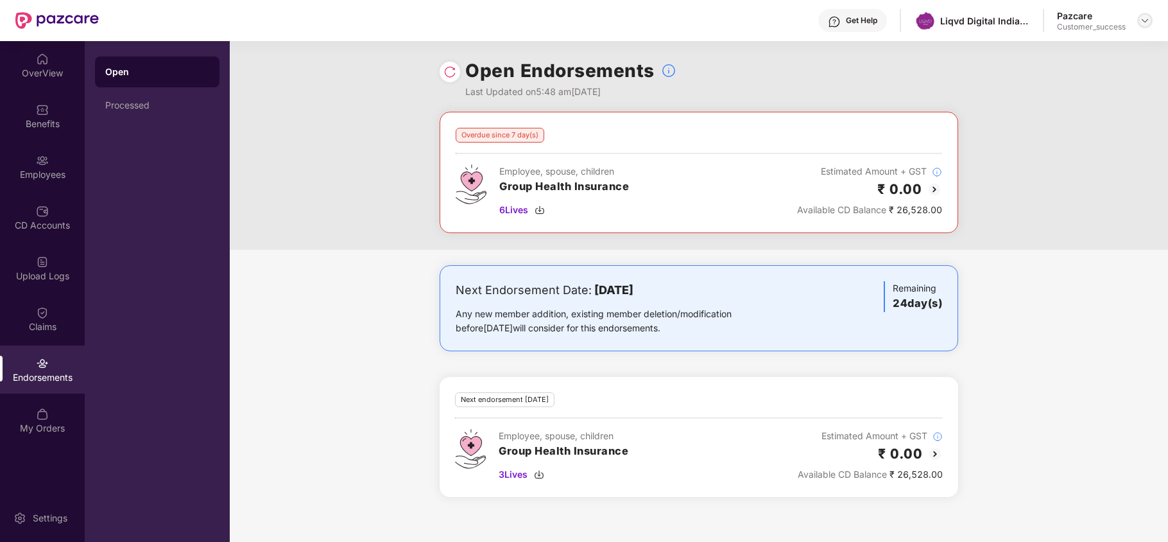
click at [883, 22] on div at bounding box center [1144, 20] width 15 height 15
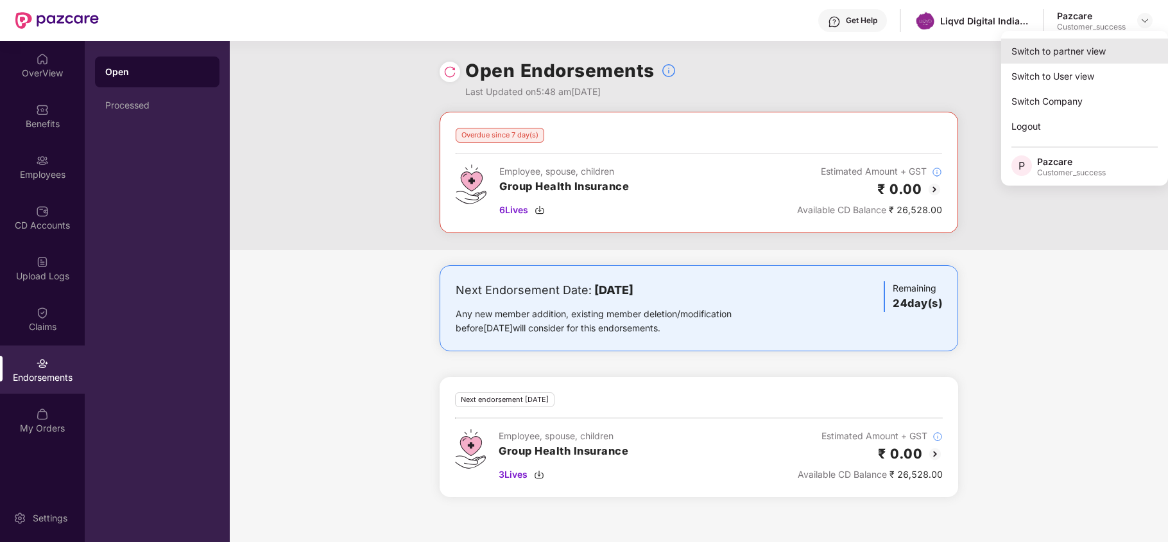
click at [883, 44] on div "Switch to partner view" at bounding box center [1084, 51] width 167 height 25
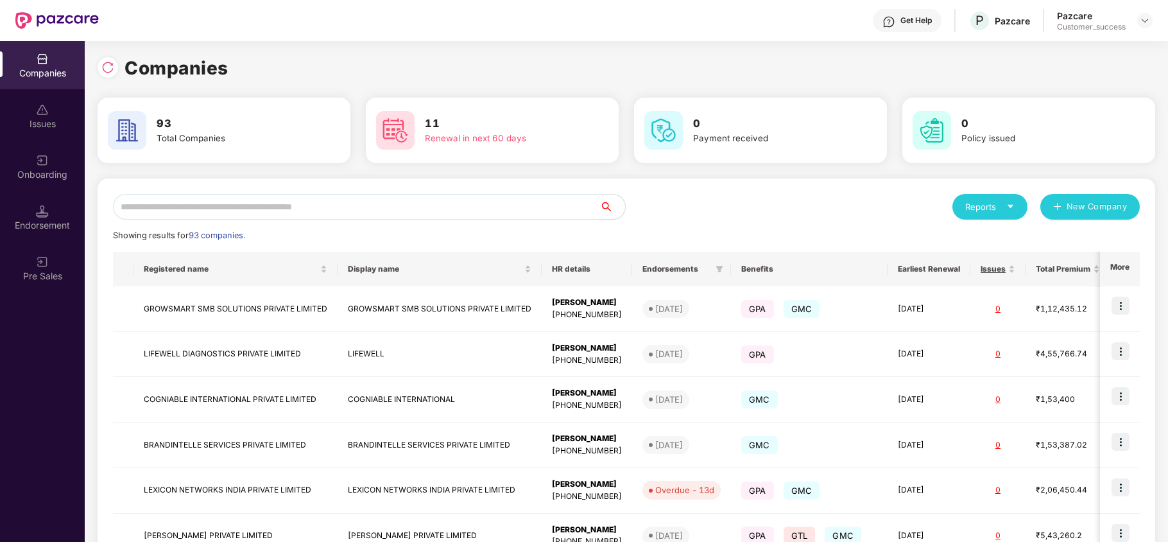
click at [437, 198] on input "text" at bounding box center [356, 207] width 486 height 26
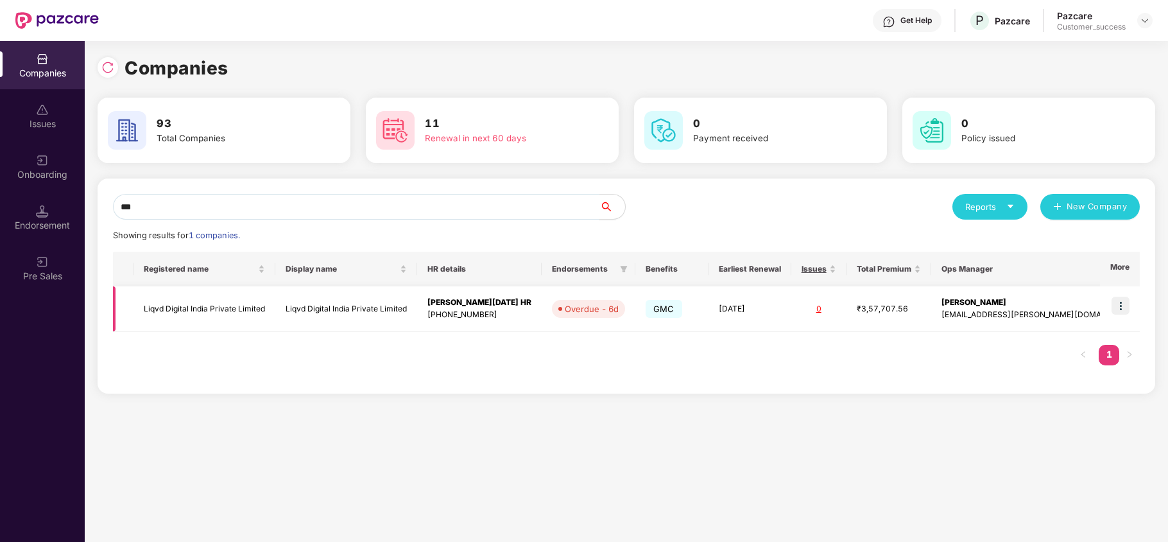
type input "***"
click at [270, 304] on td "Liqvd Digital India Private Limited" at bounding box center [204, 309] width 142 height 46
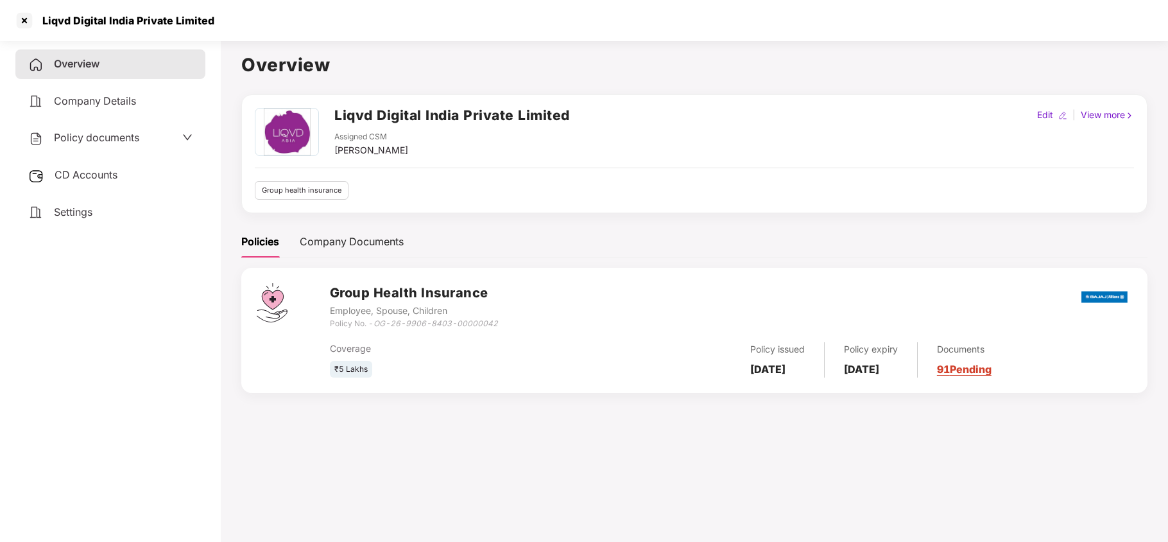
click at [106, 144] on div "Policy documents" at bounding box center [83, 138] width 111 height 17
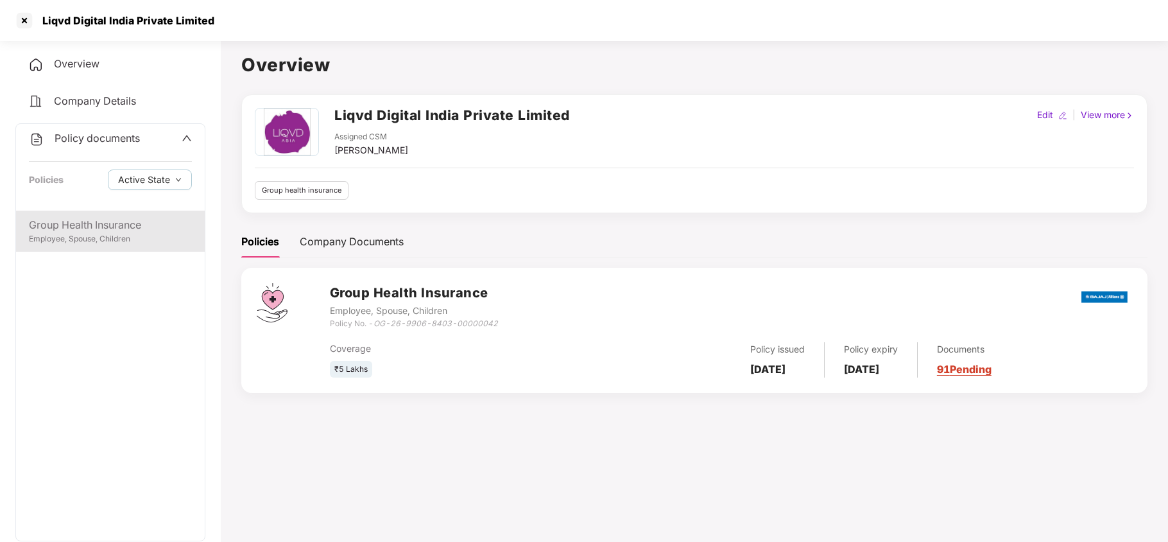
click at [92, 233] on div "Employee, Spouse, Children" at bounding box center [110, 239] width 163 height 12
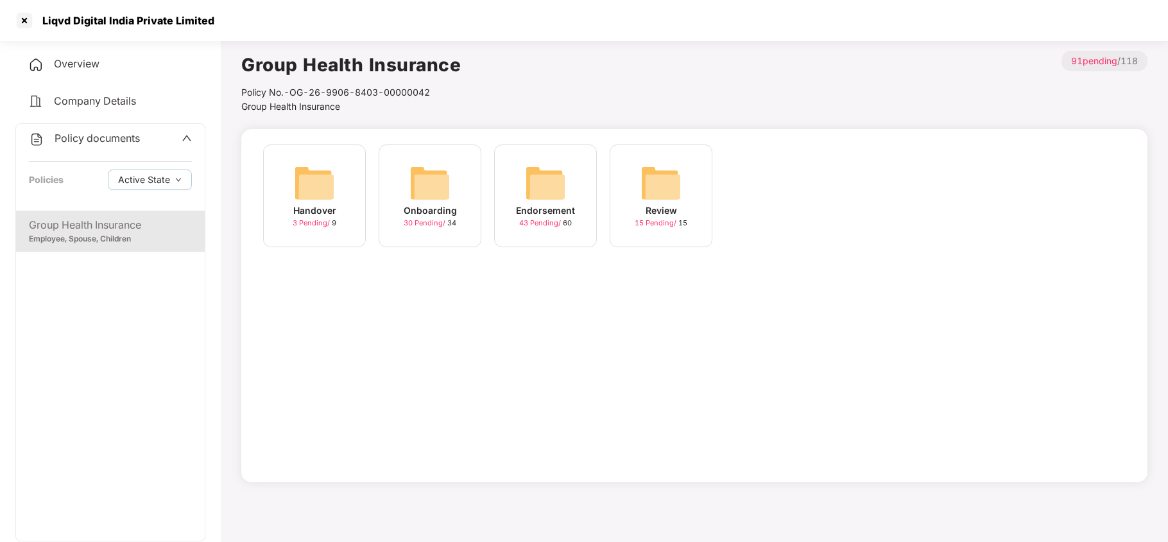
click at [426, 176] on img at bounding box center [429, 182] width 41 height 41
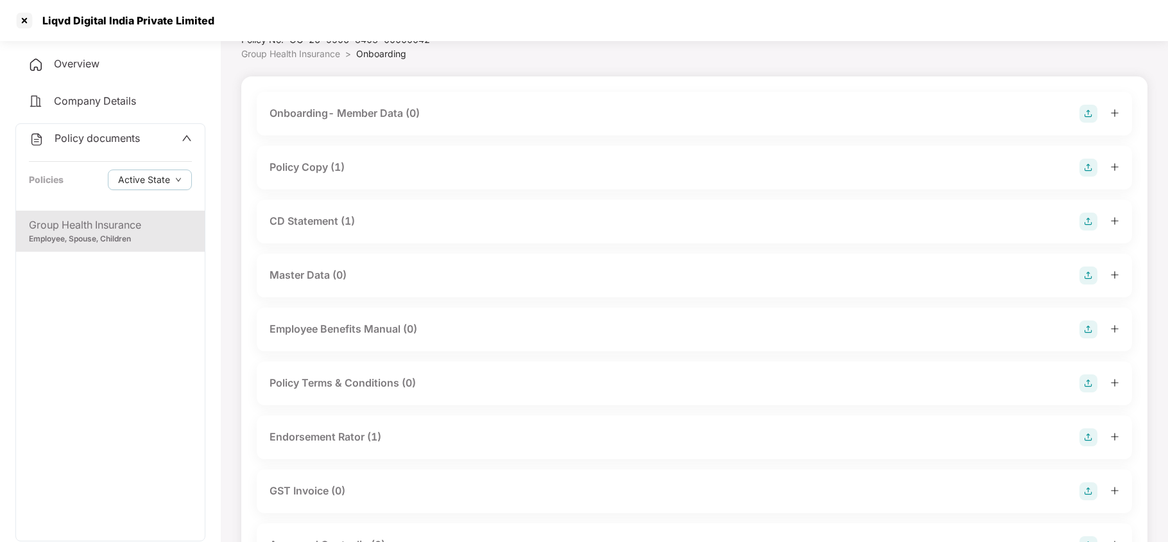
scroll to position [54, 0]
click at [378, 436] on div "Endorsement Rator (1)" at bounding box center [326, 435] width 112 height 16
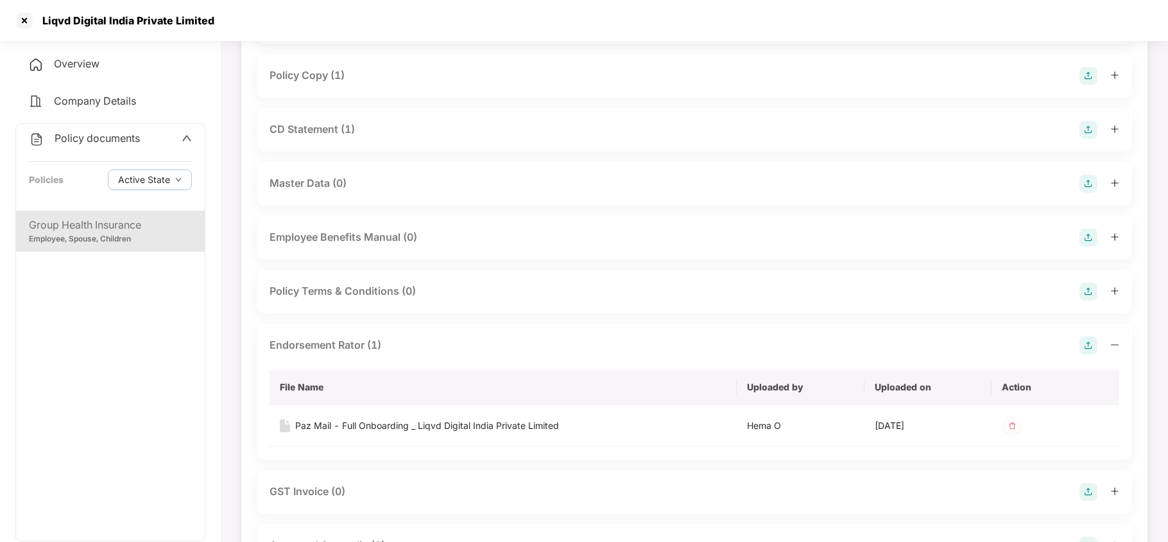
scroll to position [71, 0]
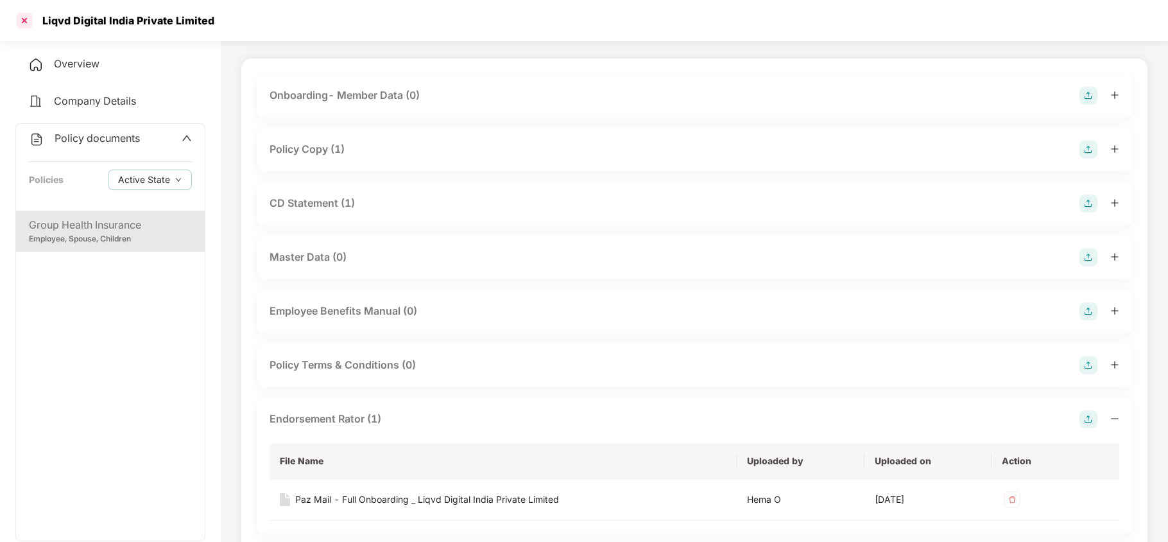
click at [29, 21] on div at bounding box center [24, 20] width 21 height 21
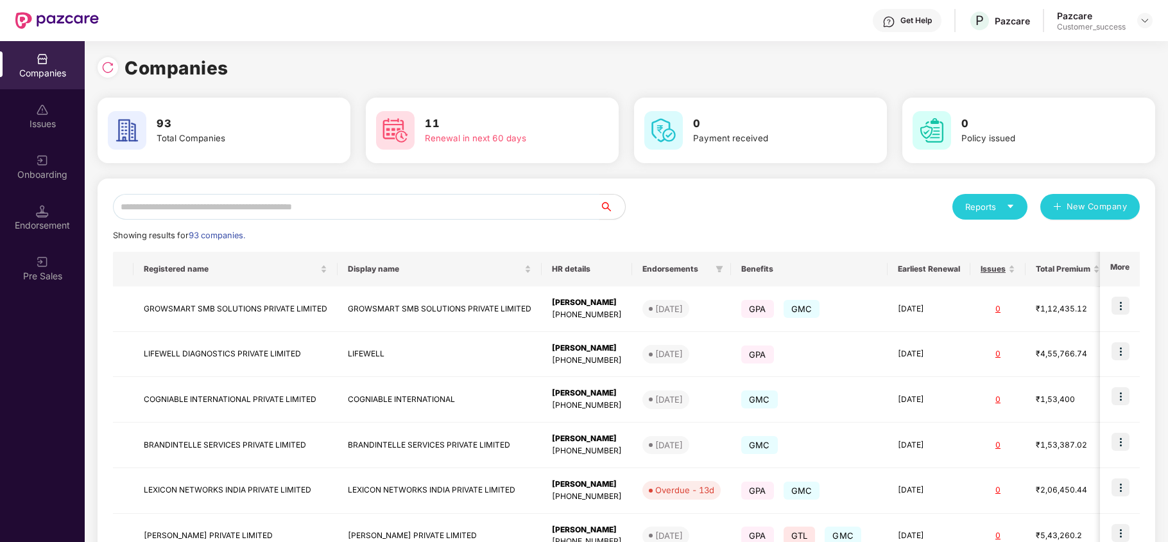
click at [306, 213] on input "text" at bounding box center [356, 207] width 486 height 26
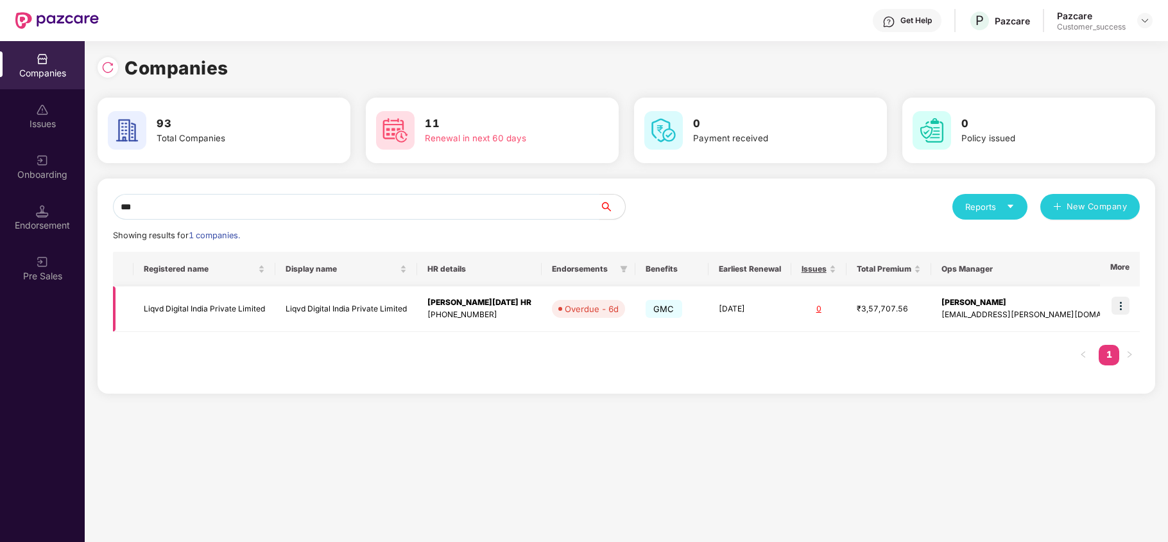
type input "***"
click at [883, 299] on img at bounding box center [1121, 306] width 18 height 18
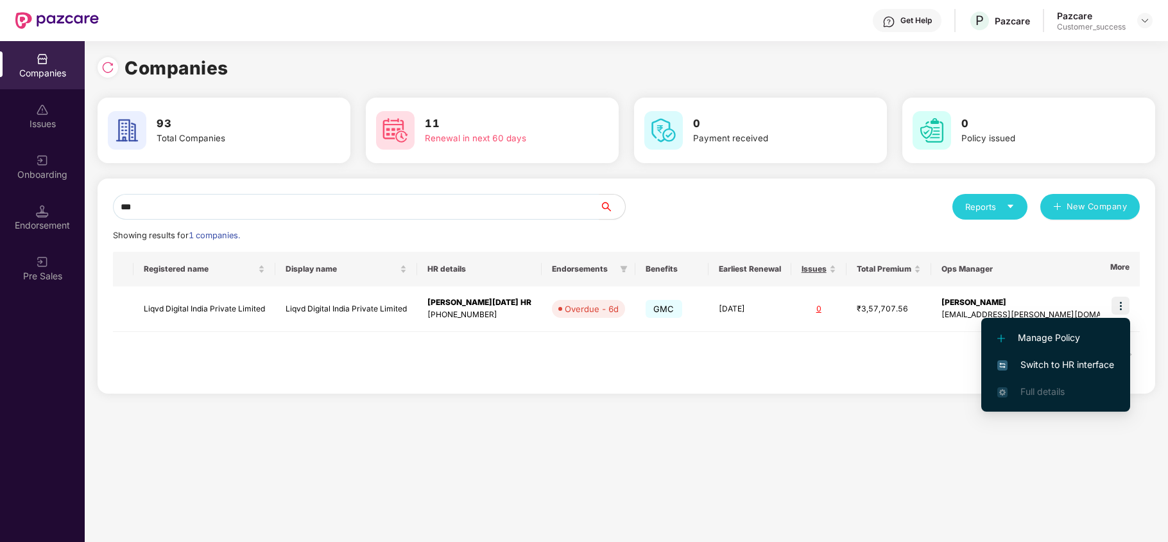
click at [883, 360] on span "Switch to HR interface" at bounding box center [1055, 364] width 117 height 14
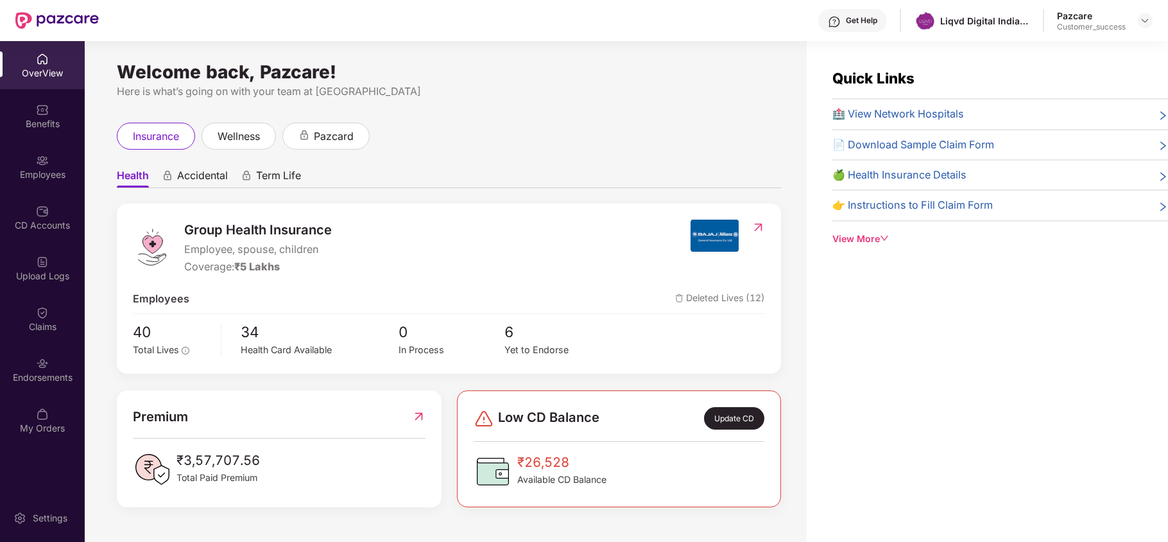
click at [32, 367] on div "Endorsements" at bounding box center [42, 369] width 85 height 48
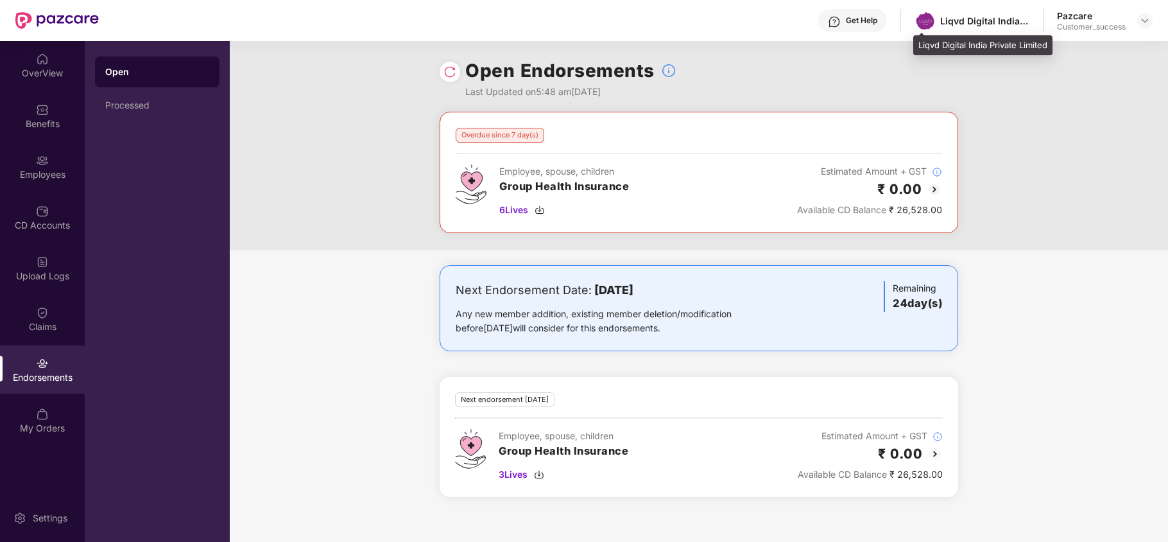
click at [883, 47] on div "Liqvd Digital India Private Limited" at bounding box center [982, 45] width 139 height 21
copy div "Liqvd Digital India Private Limited"
click at [883, 21] on img at bounding box center [1145, 20] width 10 height 10
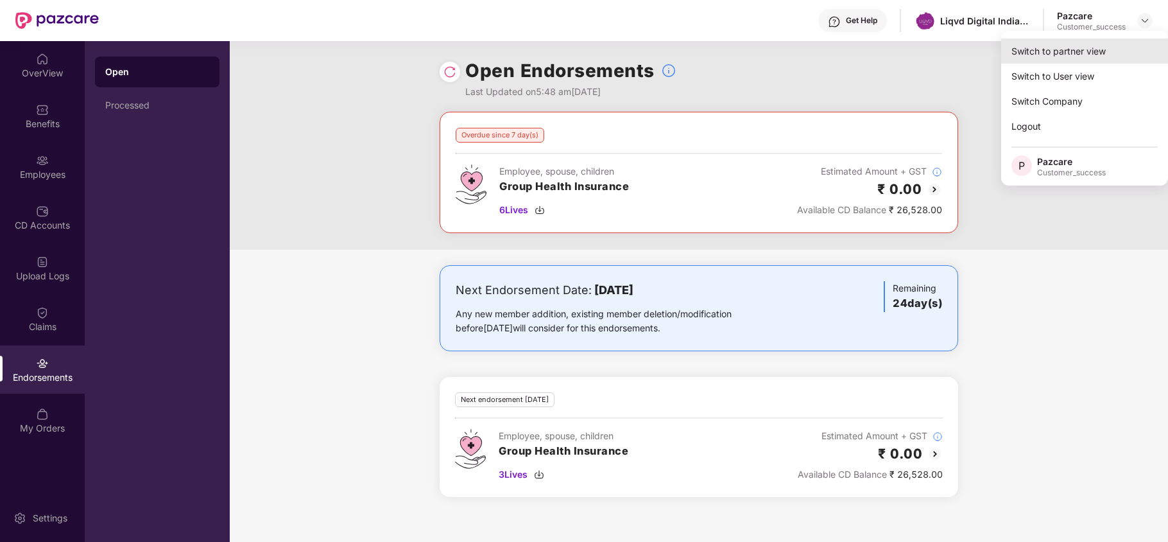
click at [883, 47] on div "Switch to partner view" at bounding box center [1084, 51] width 167 height 25
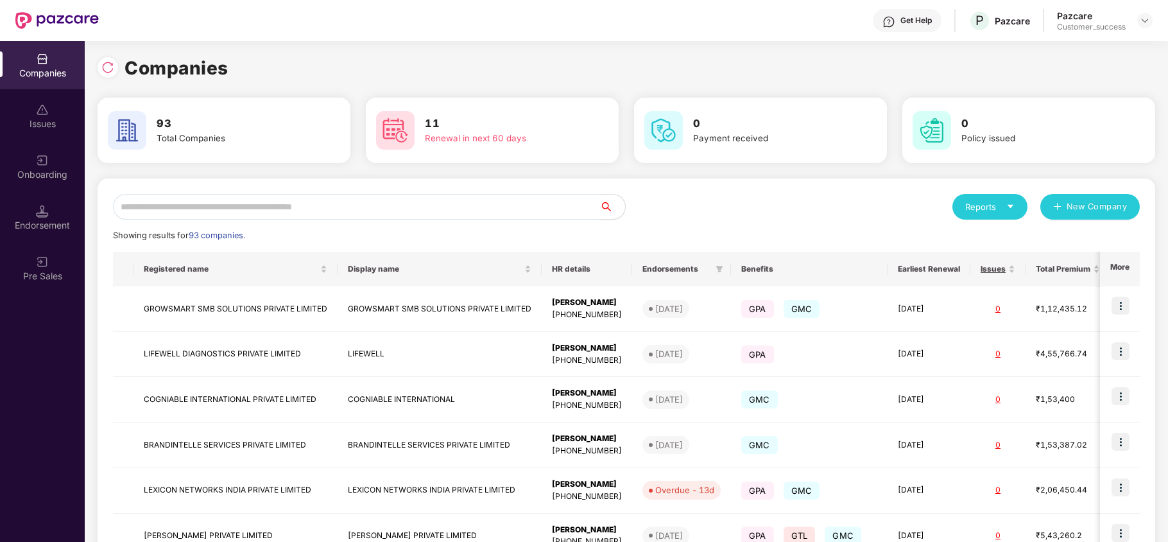
click at [471, 204] on input "text" at bounding box center [356, 207] width 486 height 26
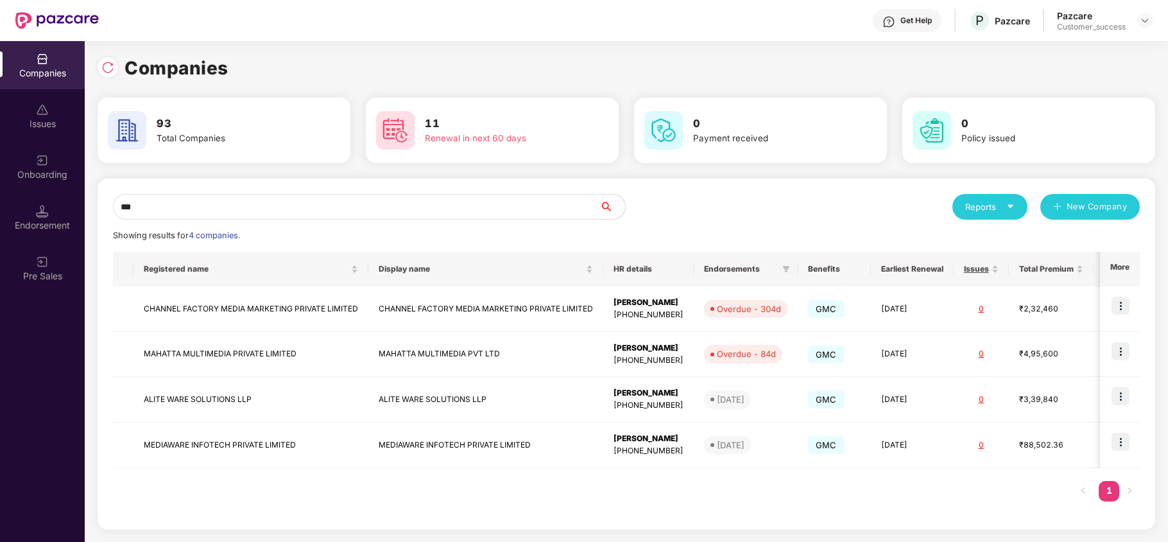
type input "***"
click at [188, 202] on input "***" at bounding box center [356, 207] width 486 height 26
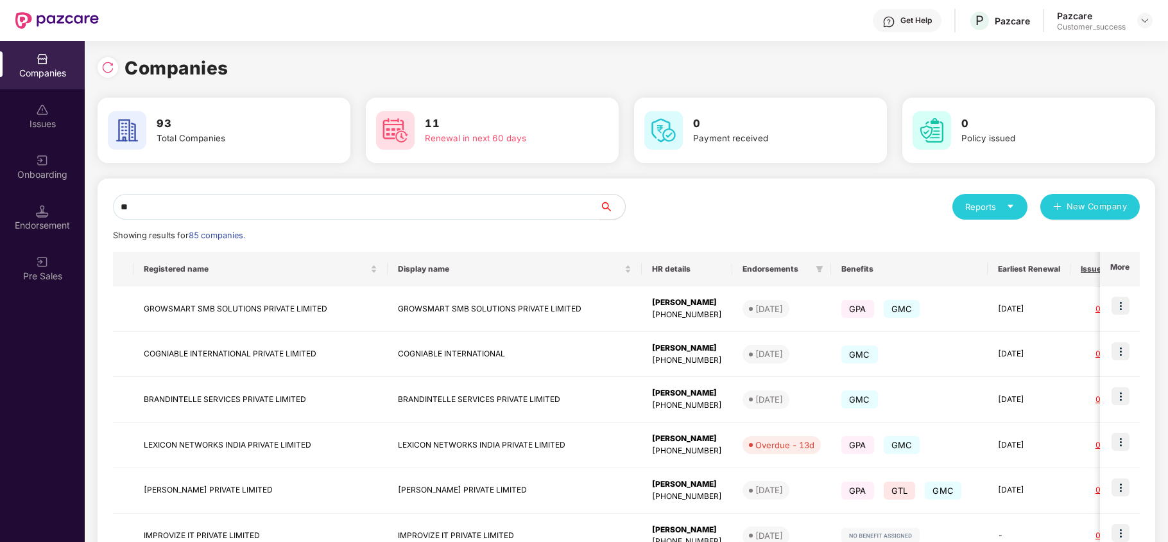
type input "*"
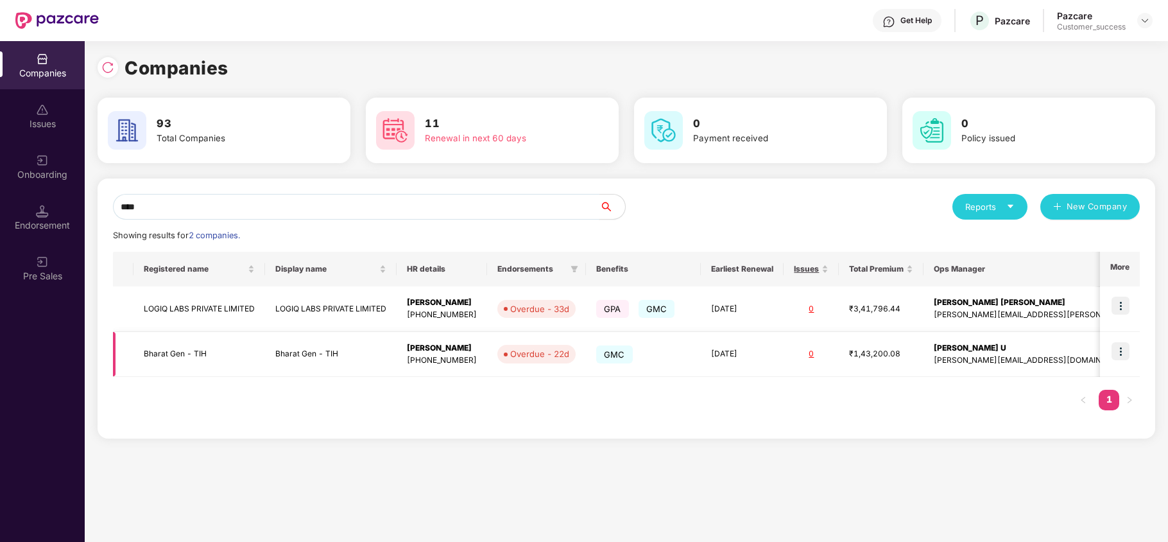
type input "****"
click at [212, 352] on td "Bharat Gen - TIH" at bounding box center [199, 355] width 132 height 46
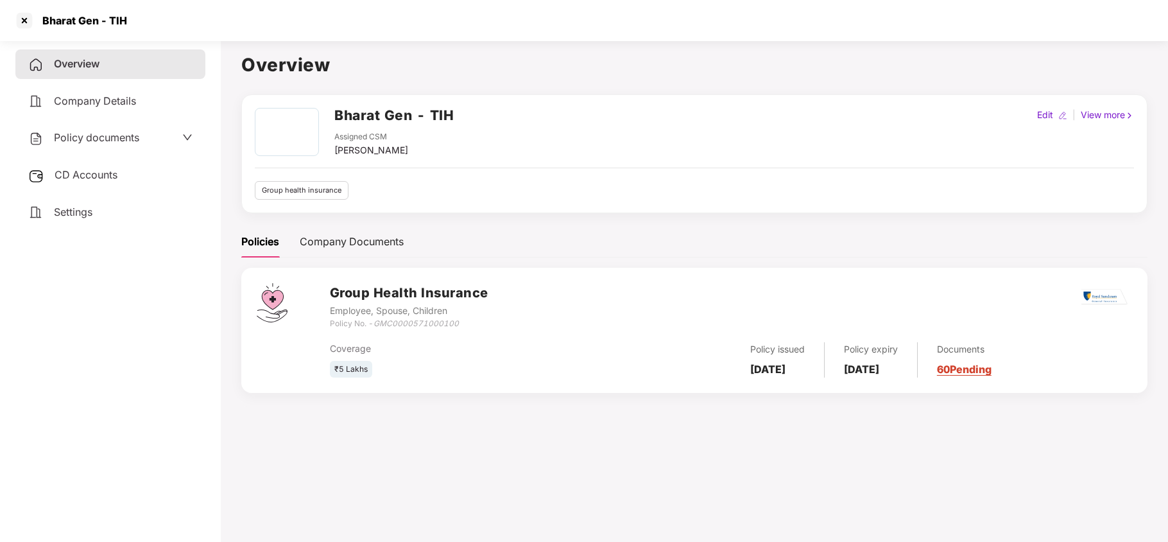
click at [150, 144] on div "Policy documents" at bounding box center [110, 138] width 164 height 17
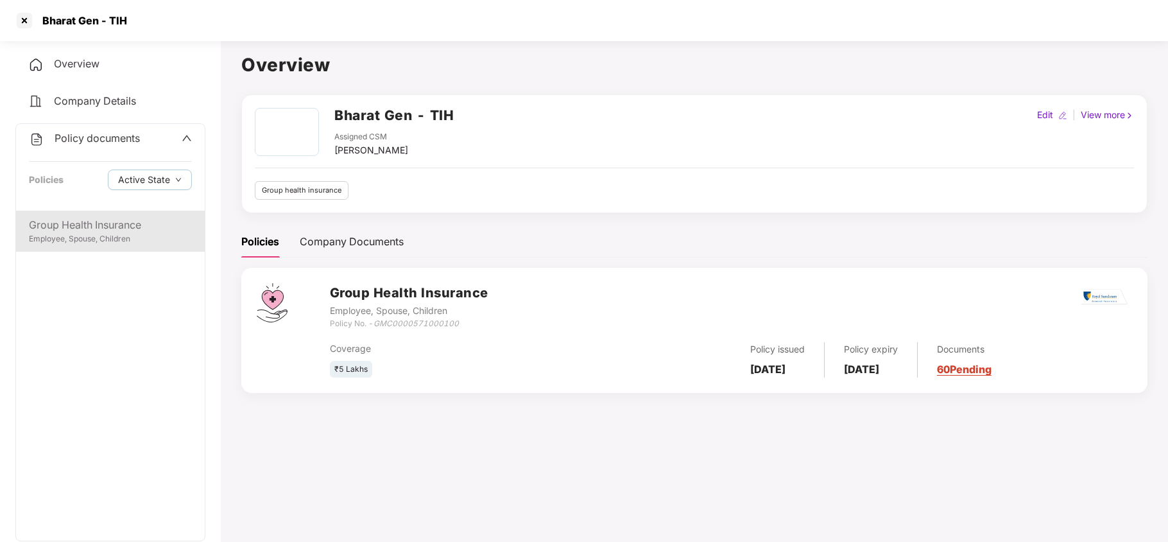
click at [137, 221] on div "Group Health Insurance" at bounding box center [110, 225] width 163 height 16
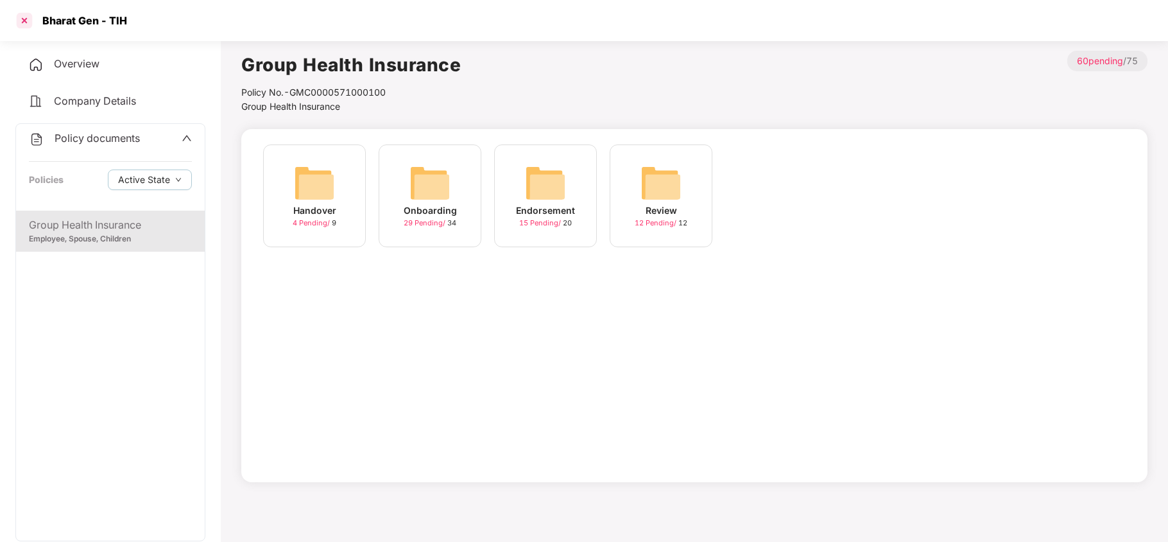
click at [27, 18] on div at bounding box center [24, 20] width 21 height 21
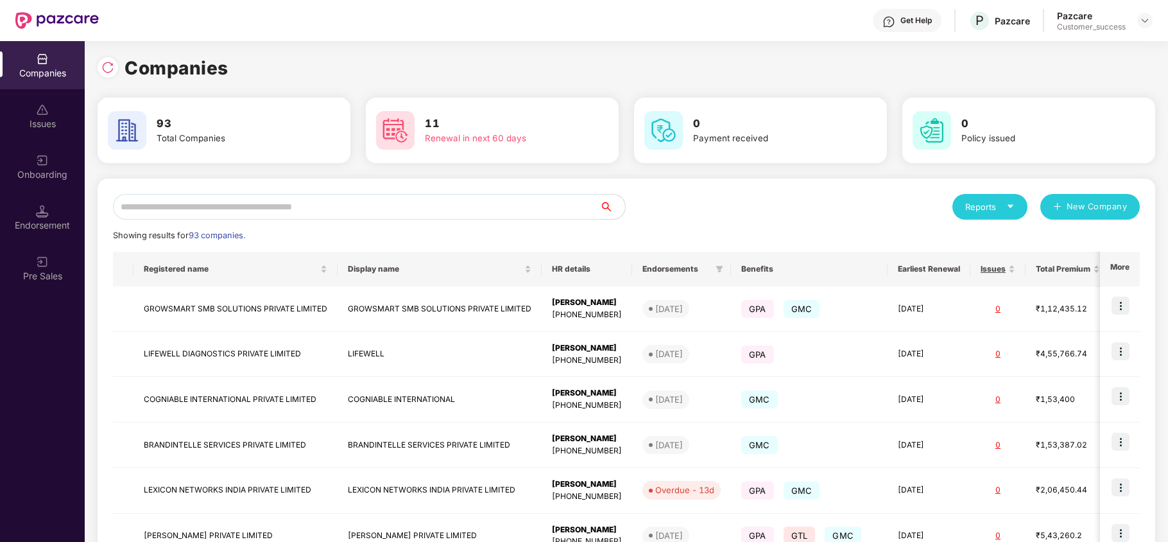
click at [217, 206] on input "text" at bounding box center [356, 207] width 486 height 26
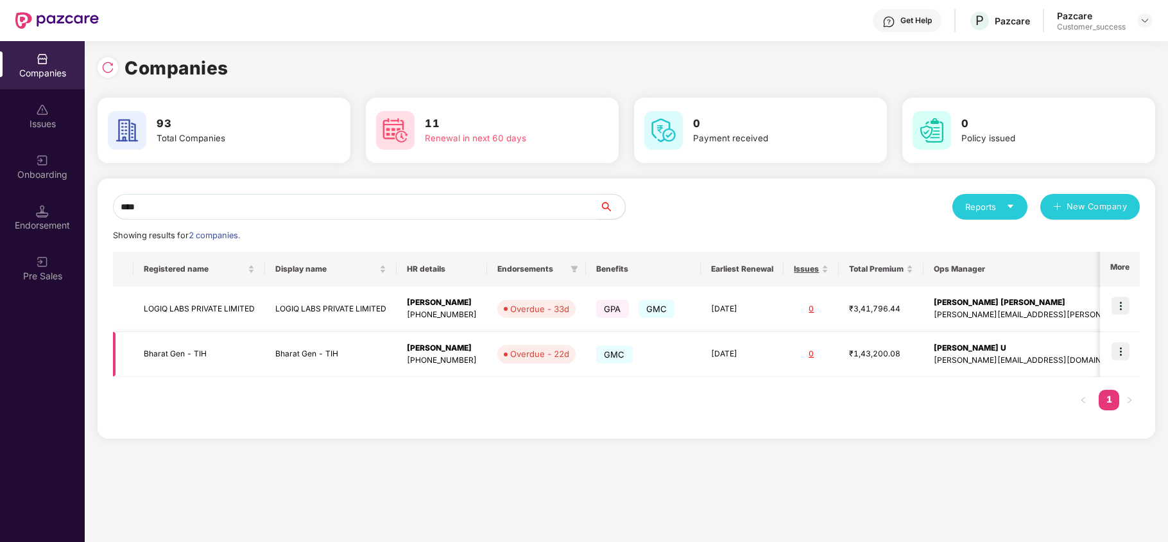
type input "****"
click at [883, 353] on img at bounding box center [1121, 351] width 18 height 18
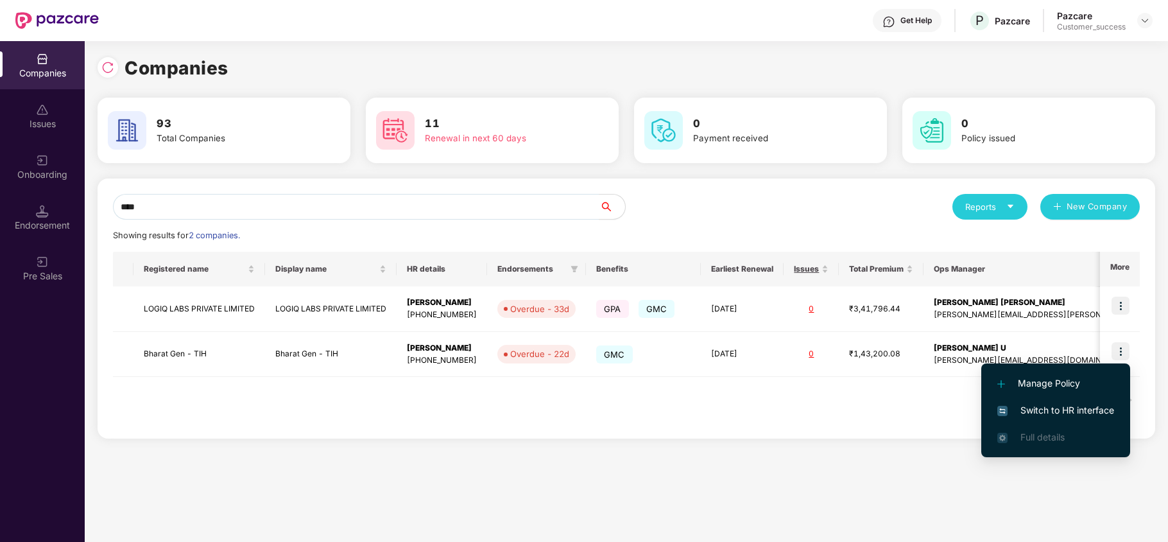
click at [883, 411] on span "Switch to HR interface" at bounding box center [1055, 410] width 117 height 14
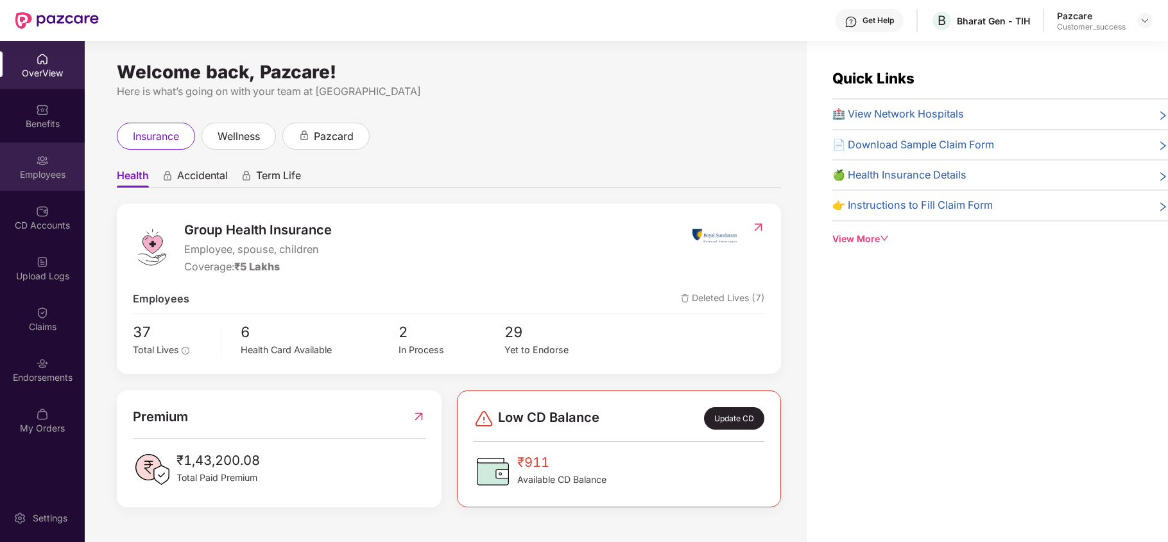
click at [19, 150] on div "Employees" at bounding box center [42, 166] width 85 height 48
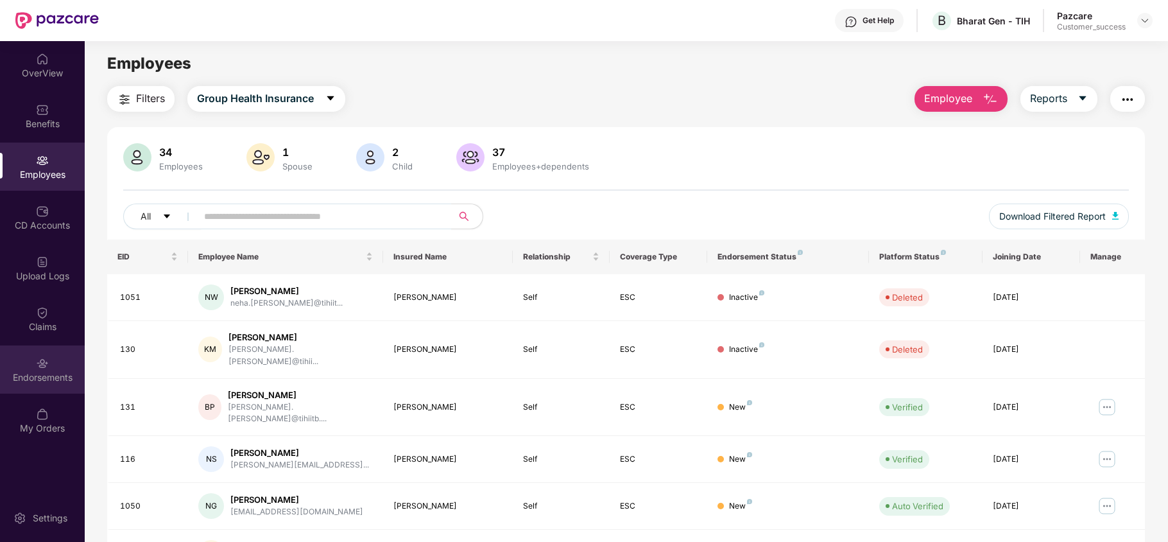
click at [24, 370] on div "Endorsements" at bounding box center [42, 369] width 85 height 48
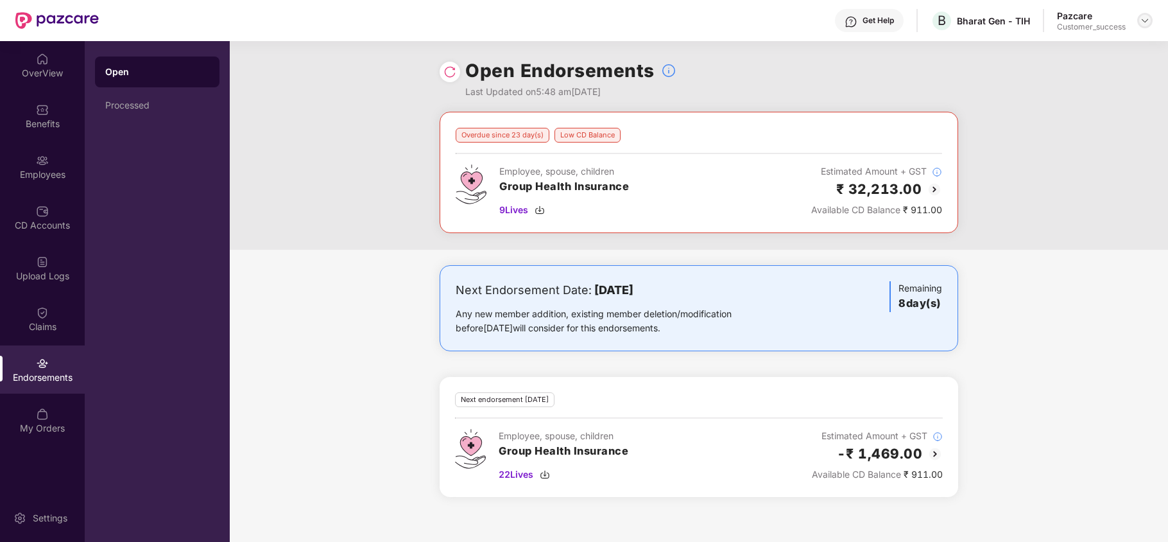
click at [883, 21] on img at bounding box center [1145, 20] width 10 height 10
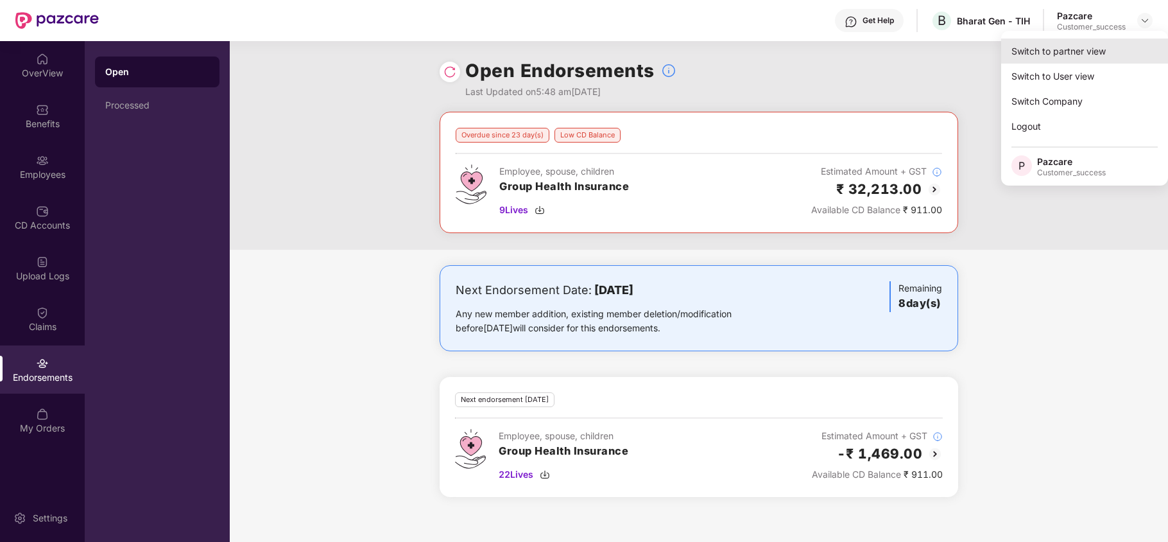
click at [883, 58] on div "Switch to partner view" at bounding box center [1084, 51] width 167 height 25
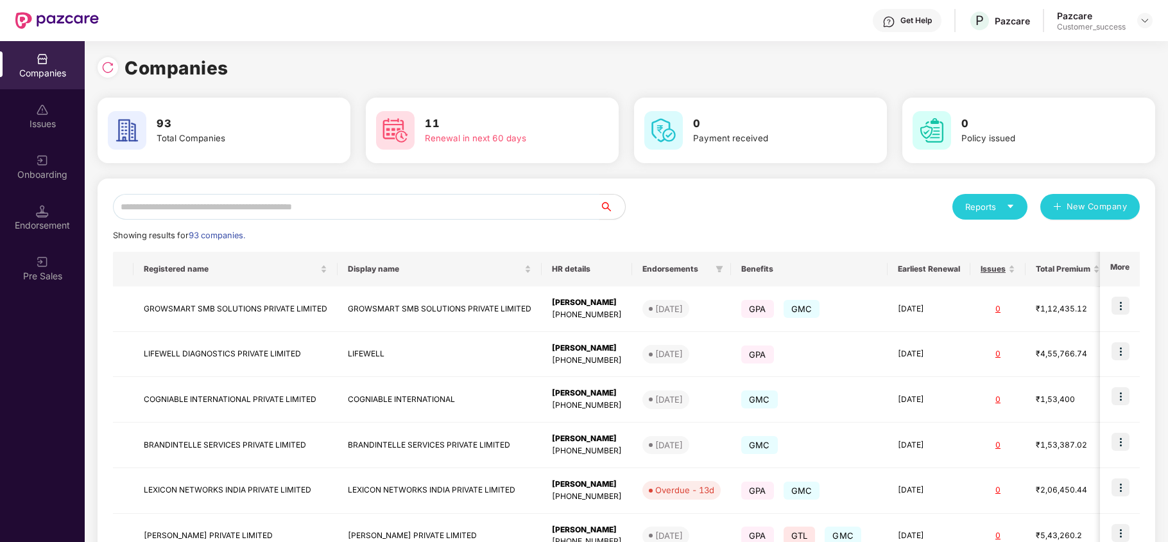
click at [435, 208] on input "text" at bounding box center [356, 207] width 486 height 26
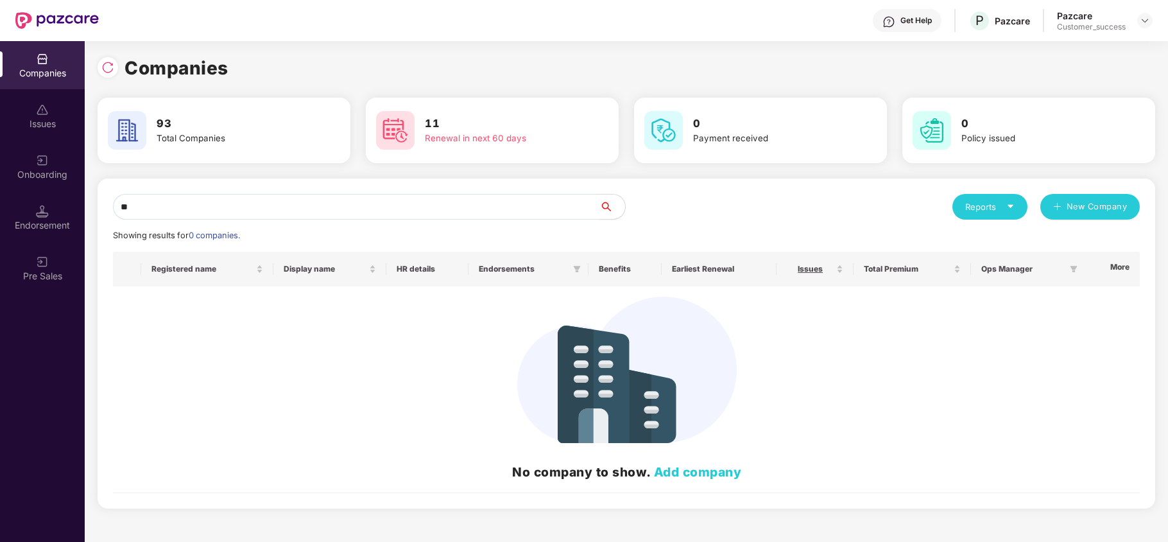
type input "*"
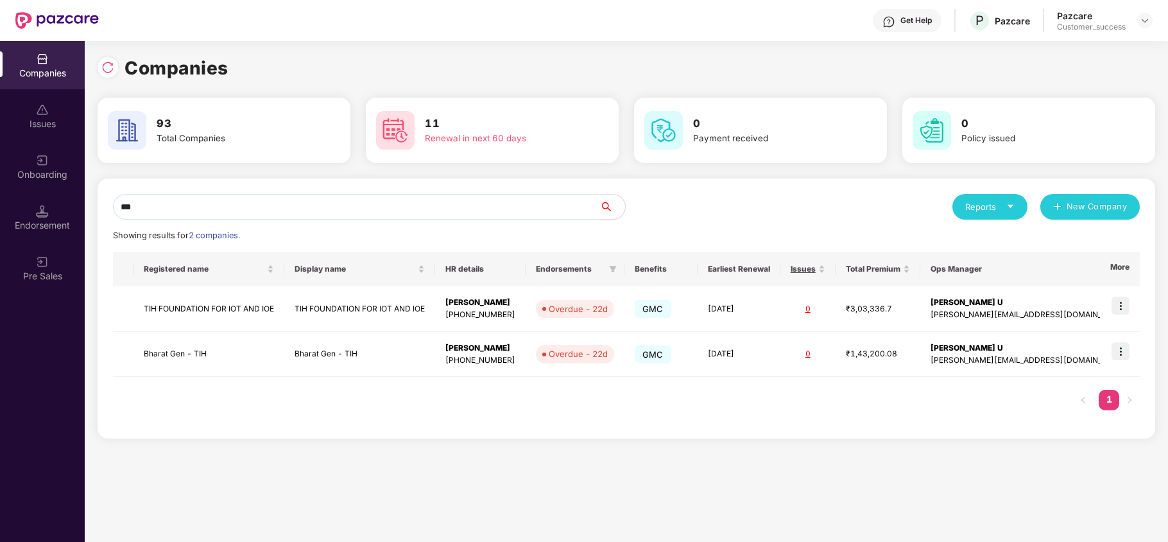
type input "***"
click at [883, 306] on img at bounding box center [1121, 306] width 18 height 18
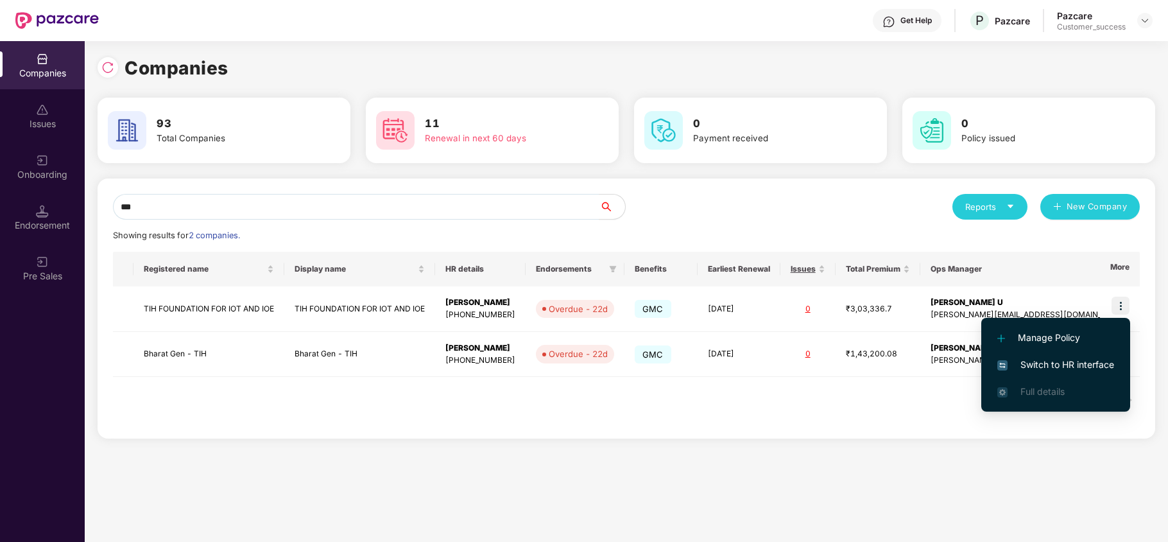
click at [883, 363] on span "Switch to HR interface" at bounding box center [1055, 364] width 117 height 14
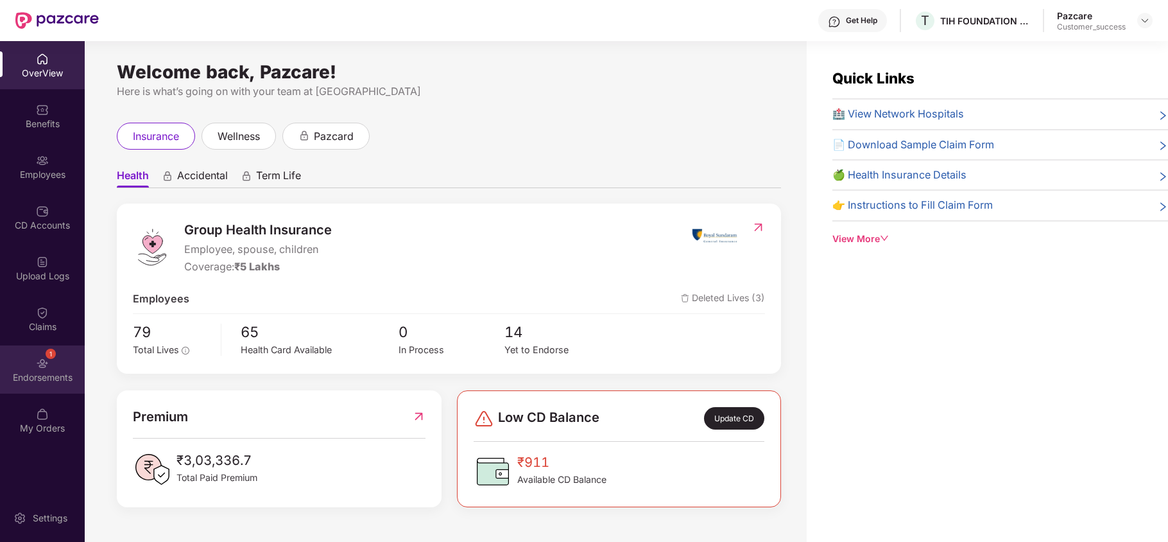
click at [56, 386] on div "1 Endorsements" at bounding box center [42, 369] width 85 height 48
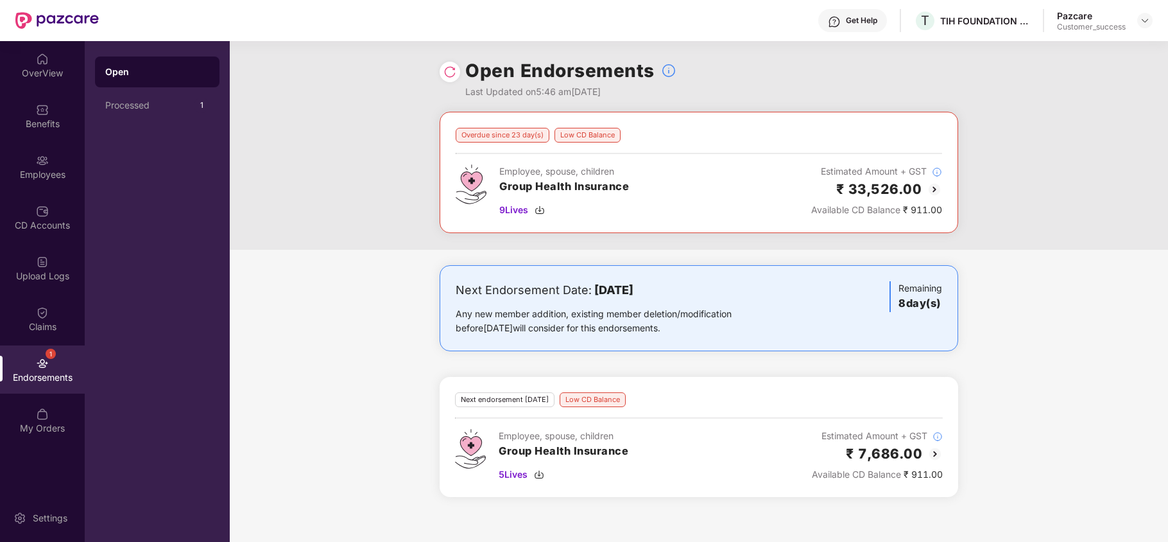
click at [883, 185] on img at bounding box center [934, 189] width 15 height 15
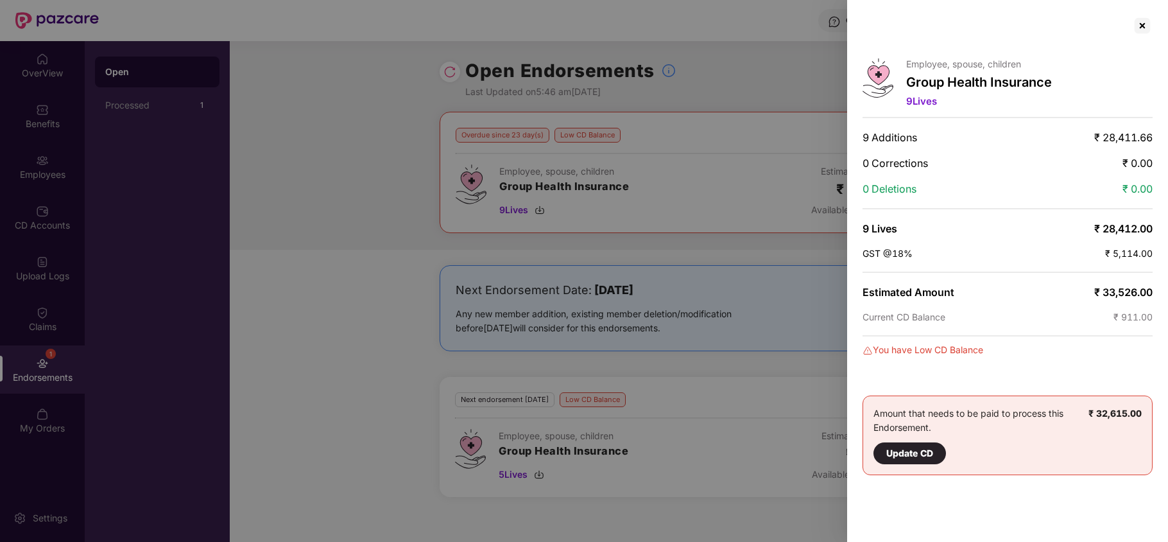
click at [883, 103] on span "9 Lives" at bounding box center [921, 101] width 31 height 12
click at [709, 178] on div at bounding box center [584, 271] width 1168 height 542
click at [883, 31] on div at bounding box center [1142, 25] width 21 height 21
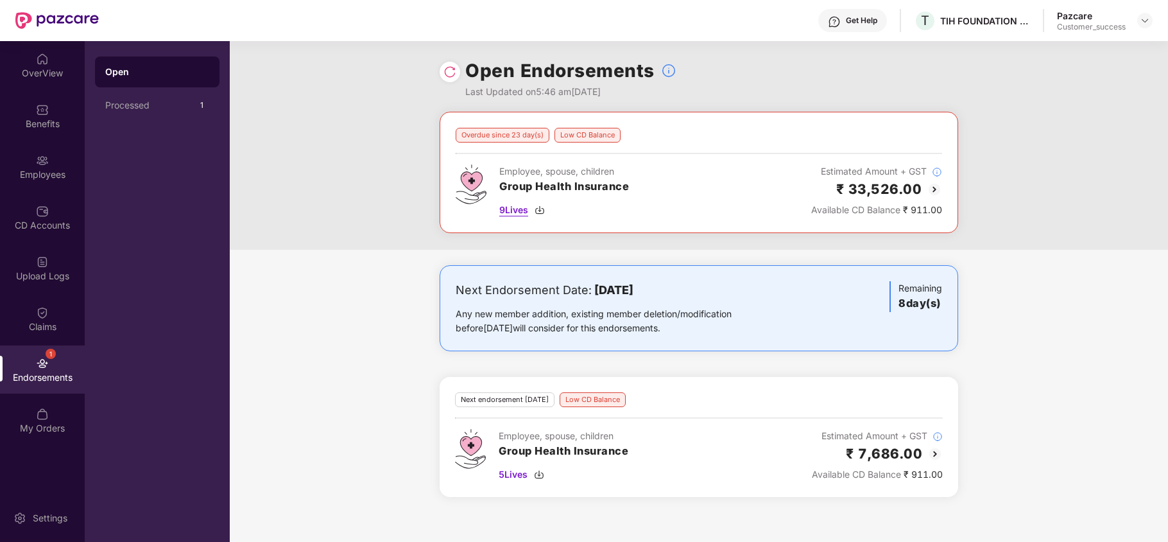
click at [540, 209] on img at bounding box center [540, 210] width 10 height 10
